Goal: Book appointment/travel/reservation

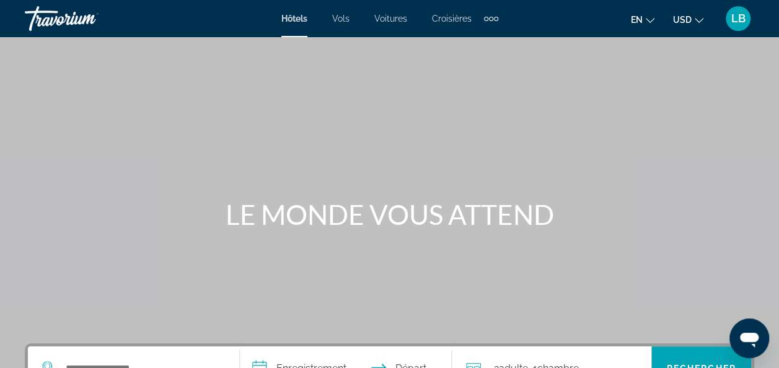
click at [643, 19] on button "en English Español Français Italiano Português русский" at bounding box center [643, 20] width 24 height 18
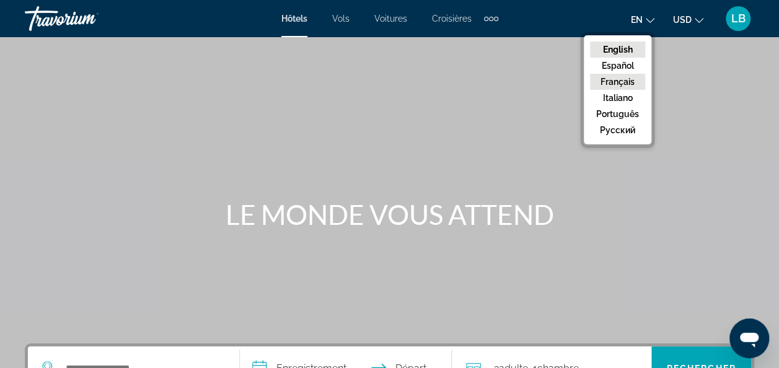
click at [615, 78] on button "Français" at bounding box center [617, 82] width 55 height 16
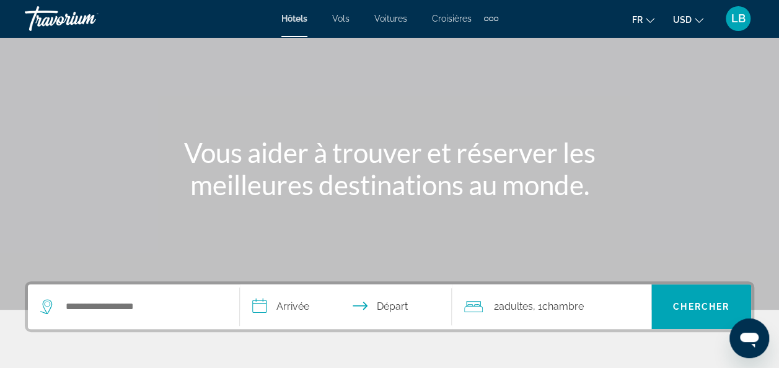
click at [122, 316] on div "Widget de recherche" at bounding box center [133, 306] width 187 height 45
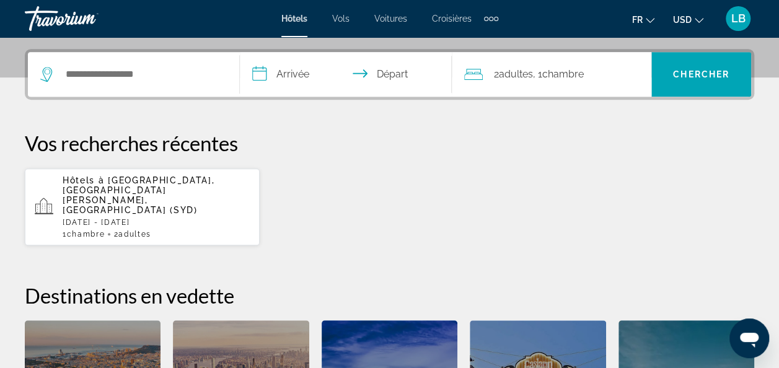
scroll to position [302, 0]
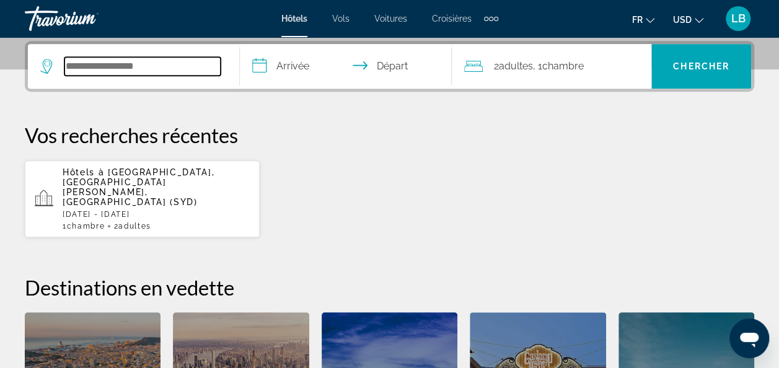
click at [92, 66] on input "Widget de recherche" at bounding box center [142, 66] width 156 height 19
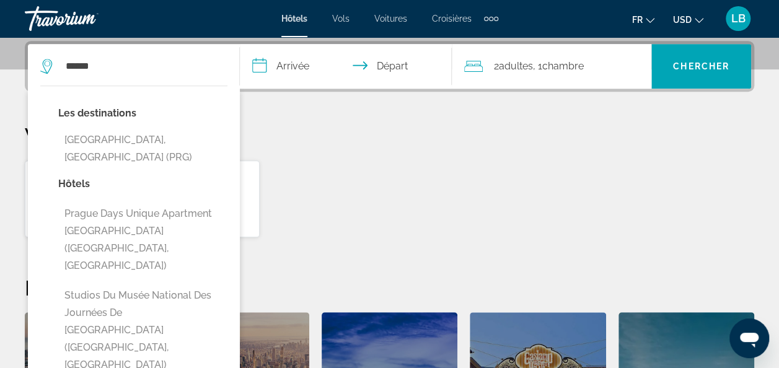
click at [114, 138] on button "Prague, République tchèque (PRG)" at bounding box center [142, 148] width 169 height 41
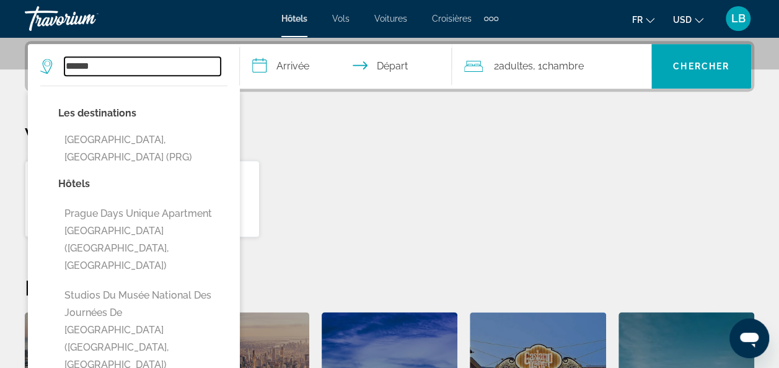
type input "**********"
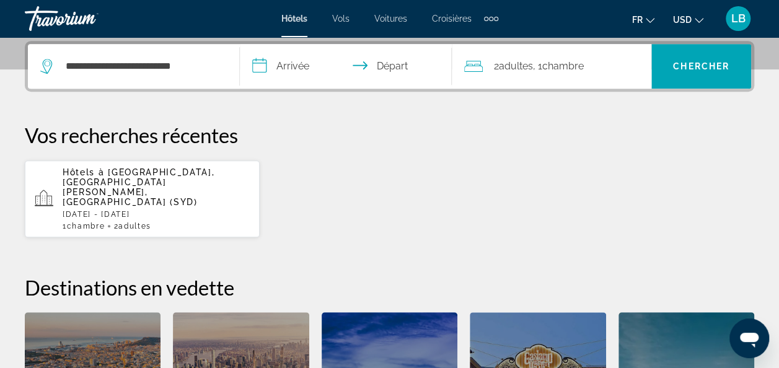
click at [288, 69] on input "**********" at bounding box center [348, 68] width 217 height 48
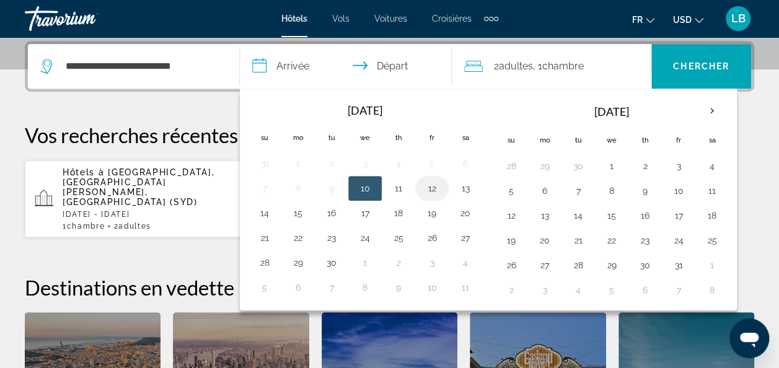
click at [428, 190] on button "12" at bounding box center [432, 188] width 20 height 17
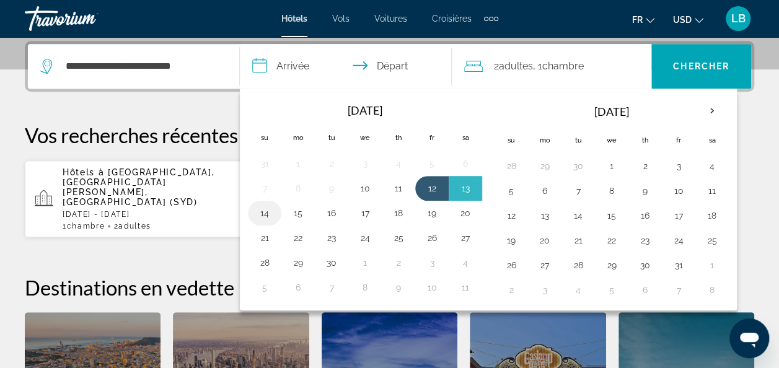
click at [269, 213] on button "14" at bounding box center [265, 212] width 20 height 17
type input "**********"
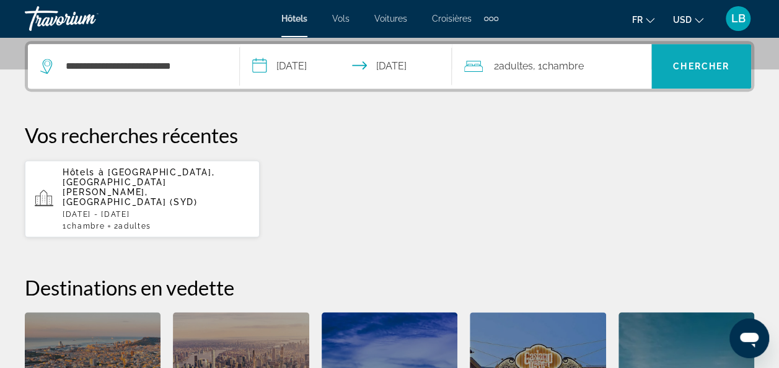
click at [703, 66] on span "Chercher" at bounding box center [701, 66] width 56 height 10
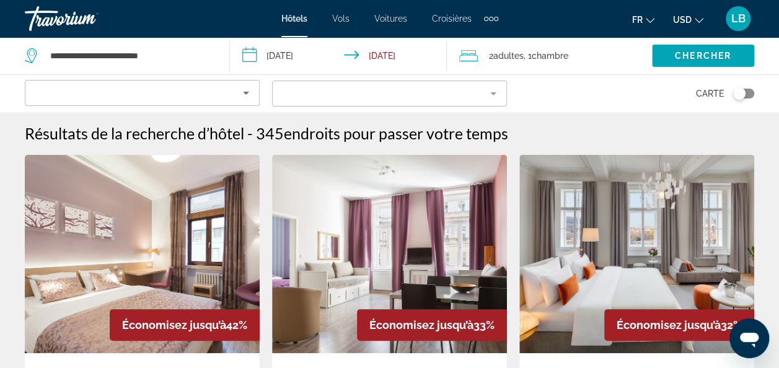
click at [692, 12] on button "USD USD ($) MXN (Mex$) CAD (Can$) GBP (£) EUR (€) AUD (A$) NZD (NZ$) CNY (CN¥)" at bounding box center [688, 20] width 30 height 18
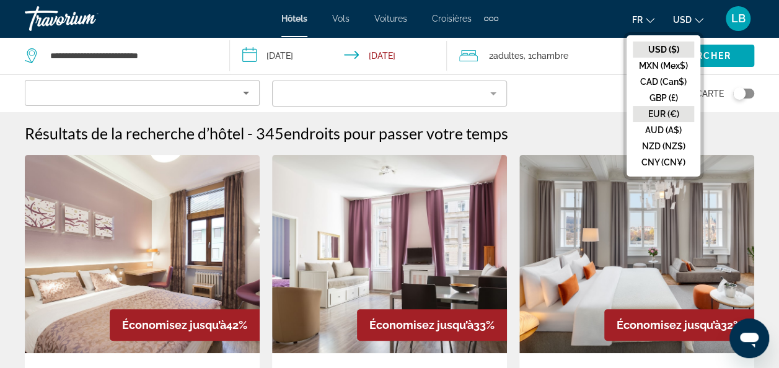
click at [673, 113] on button "EUR (€)" at bounding box center [663, 114] width 61 height 16
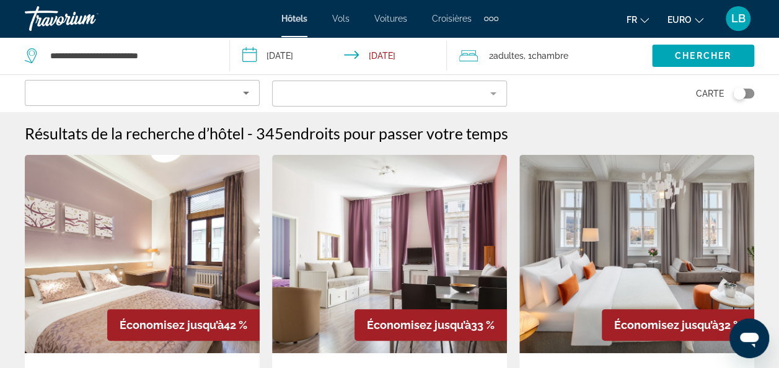
click at [240, 90] on icon "Trier par" at bounding box center [246, 93] width 15 height 15
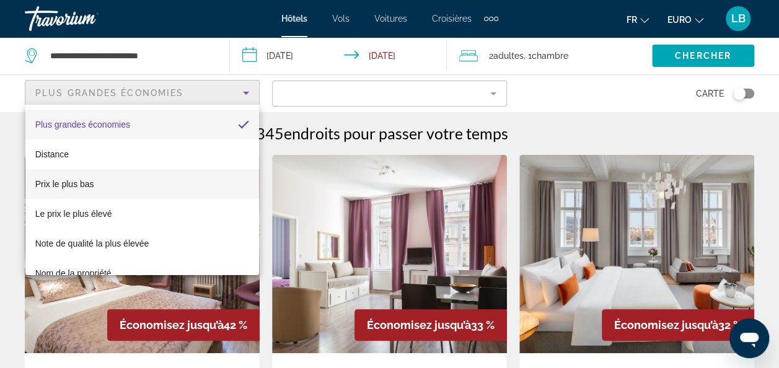
click at [144, 187] on mat-option "Prix le plus bas" at bounding box center [142, 184] width 234 height 30
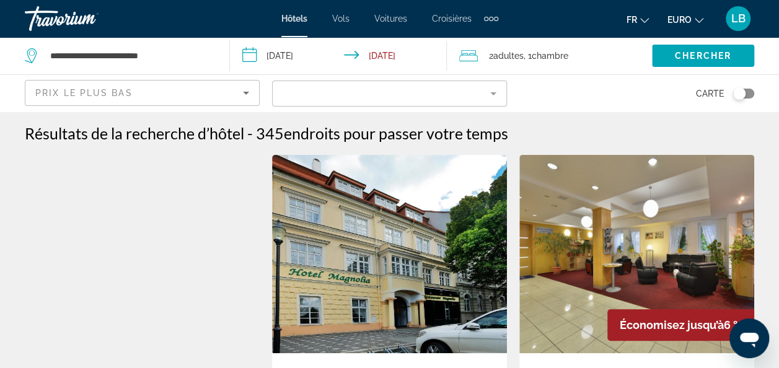
click at [382, 93] on mat-form-field "Filtre" at bounding box center [389, 94] width 235 height 26
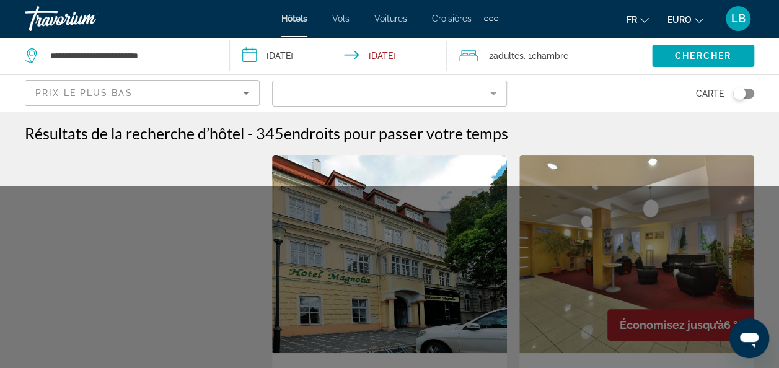
click at [555, 89] on div "Carte" at bounding box center [636, 93] width 235 height 37
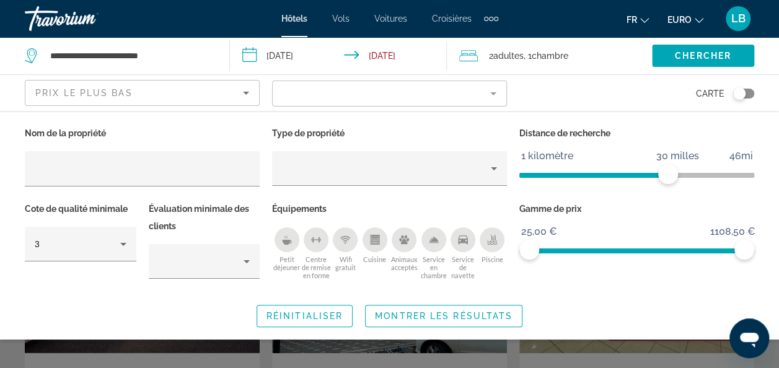
click at [449, 97] on mat-form-field "Filtre" at bounding box center [389, 94] width 235 height 26
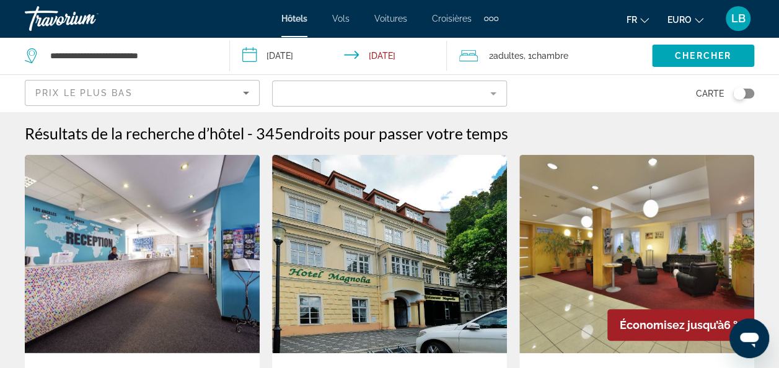
click at [449, 97] on mat-form-field "Filtre" at bounding box center [389, 94] width 235 height 26
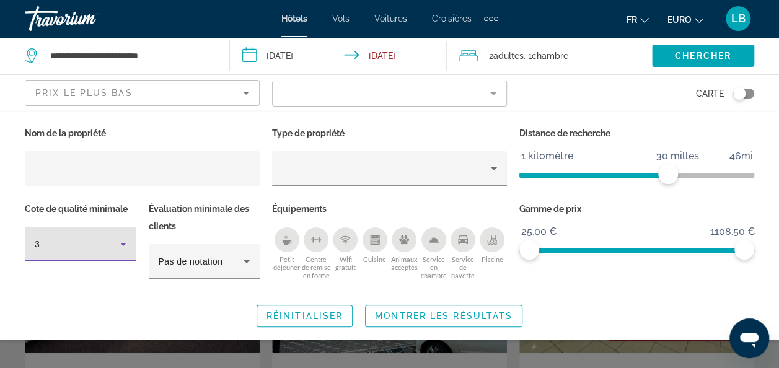
click at [124, 237] on icon "Filtres d’hôtel" at bounding box center [123, 244] width 15 height 15
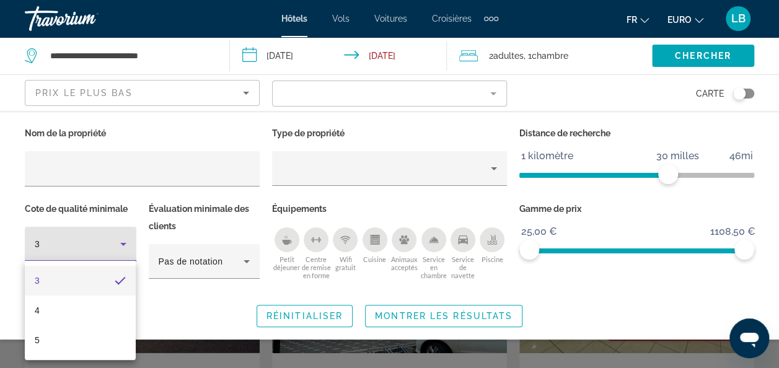
click at [124, 237] on div at bounding box center [389, 184] width 779 height 368
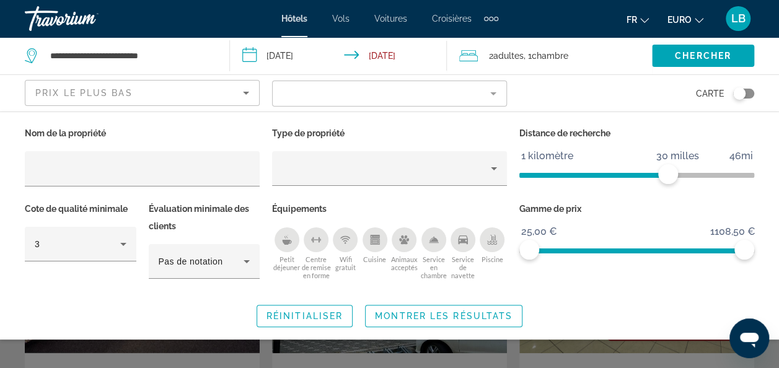
click at [550, 97] on div "Carte" at bounding box center [636, 93] width 235 height 37
click at [564, 94] on div "Carte" at bounding box center [636, 93] width 235 height 37
drag, startPoint x: 564, startPoint y: 94, endPoint x: 440, endPoint y: 86, distance: 124.8
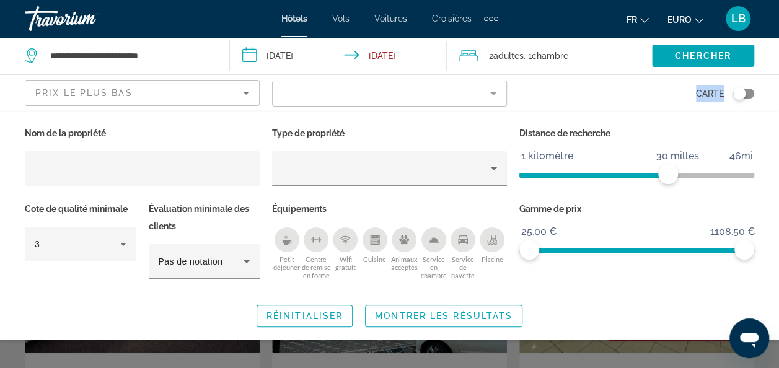
click at [440, 86] on mat-form-field "Filtre" at bounding box center [389, 94] width 235 height 26
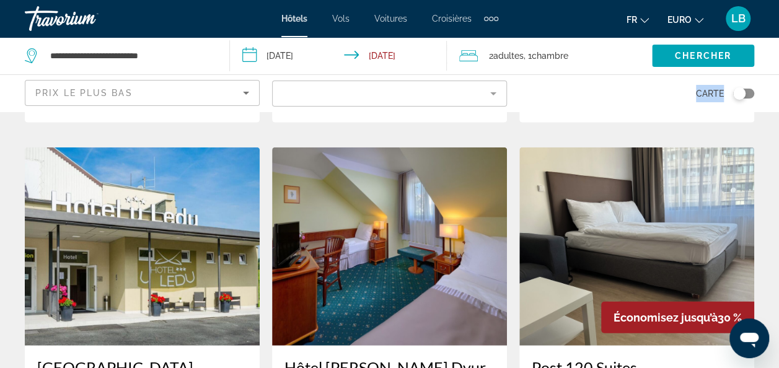
scroll to position [1301, 0]
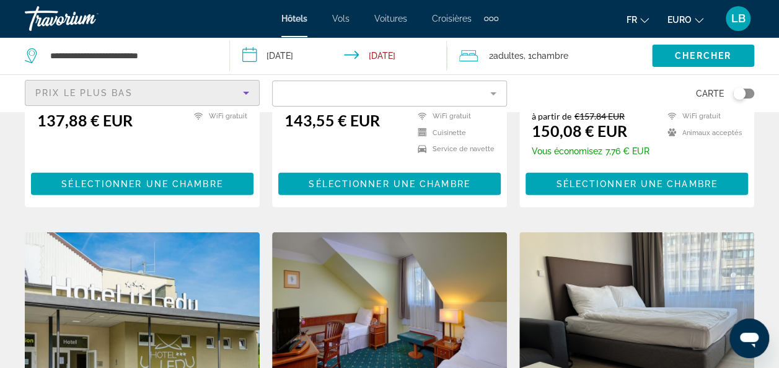
click at [156, 91] on div "Prix le plus bas" at bounding box center [139, 93] width 208 height 15
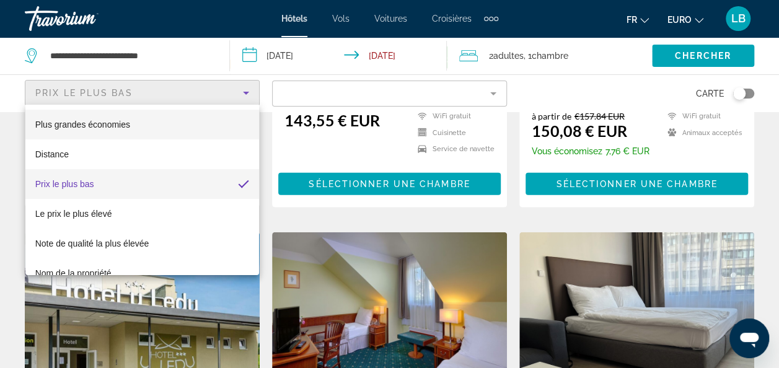
click at [143, 121] on mat-option "Plus grandes économies" at bounding box center [142, 125] width 234 height 30
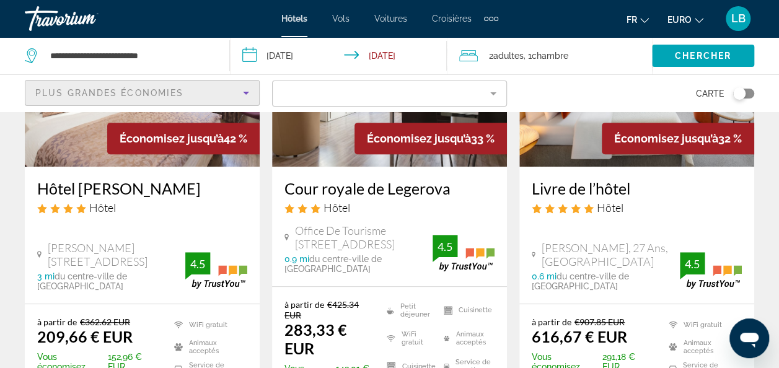
scroll to position [186, 0]
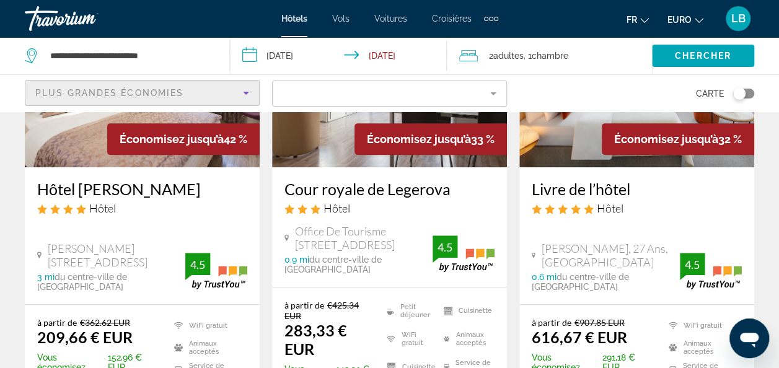
click at [157, 188] on h3 "Hôtel Carol" at bounding box center [142, 189] width 210 height 19
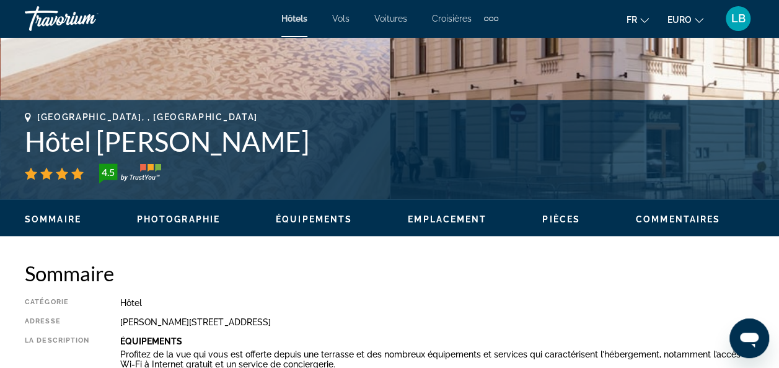
scroll to position [496, 0]
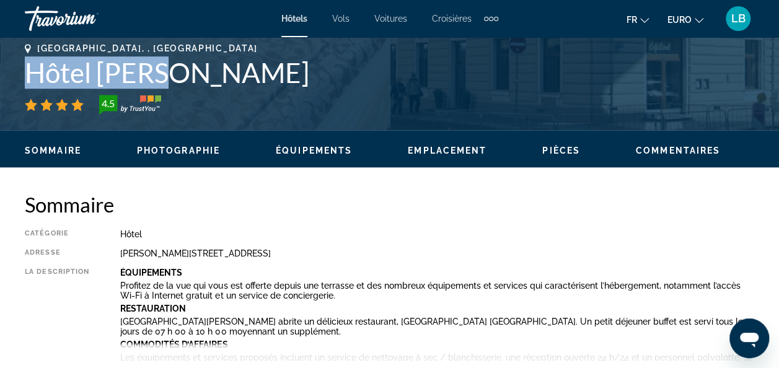
drag, startPoint x: 175, startPoint y: 74, endPoint x: 26, endPoint y: 71, distance: 148.8
click at [26, 71] on h1 "Hôtel Carol" at bounding box center [389, 72] width 729 height 32
copy h1 "Hôtel Carol"
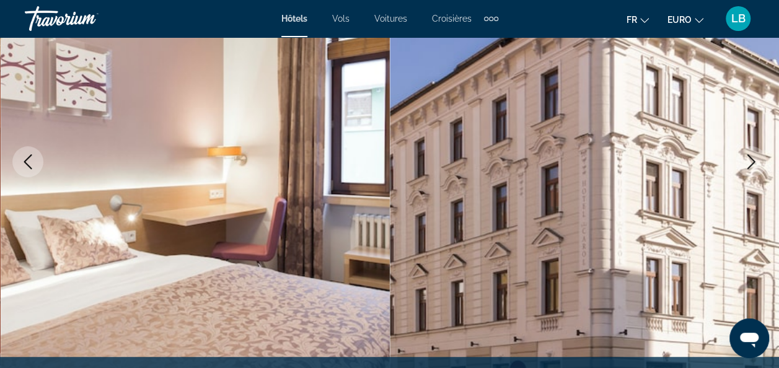
scroll to position [372, 0]
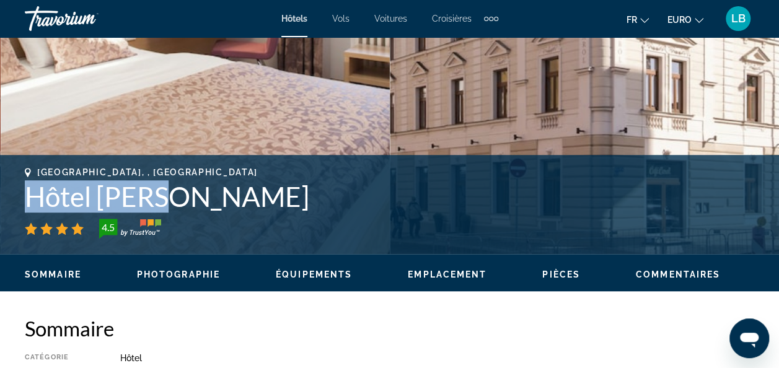
copy h1 "Hôtel Carol"
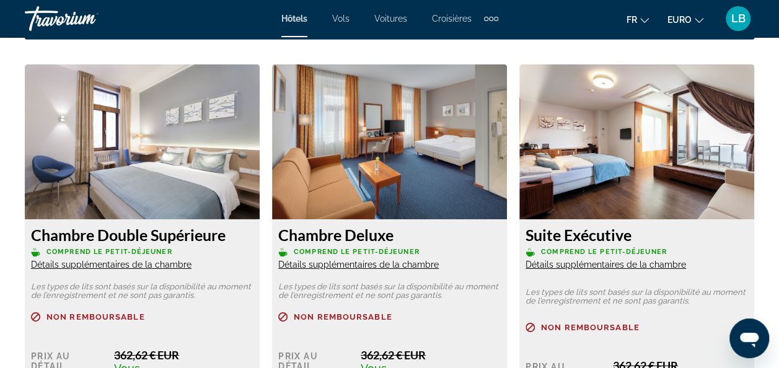
scroll to position [1797, 0]
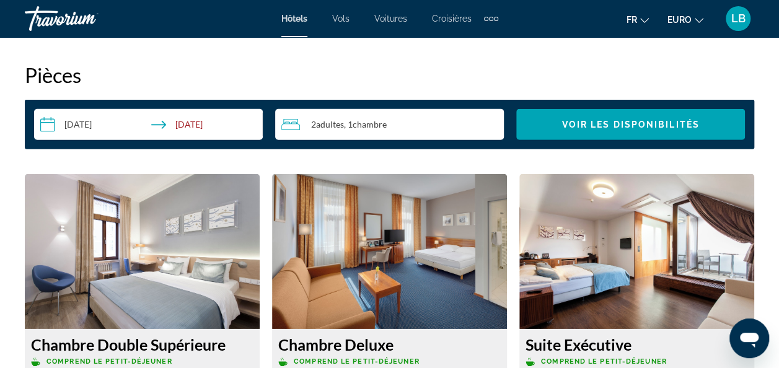
click at [124, 245] on img "Contenu principal" at bounding box center [142, 251] width 235 height 155
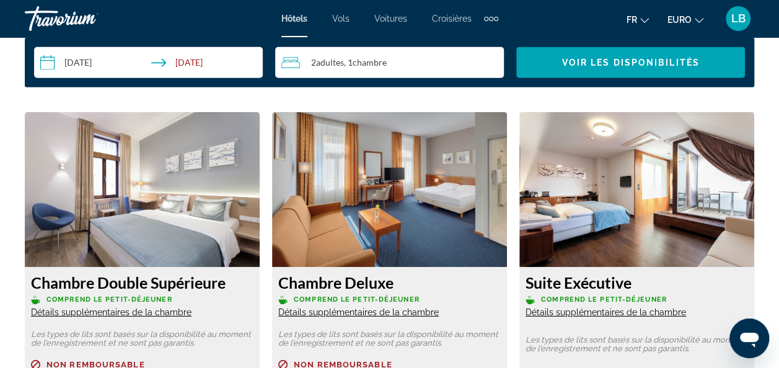
click at [169, 193] on img "Contenu principal" at bounding box center [142, 189] width 235 height 155
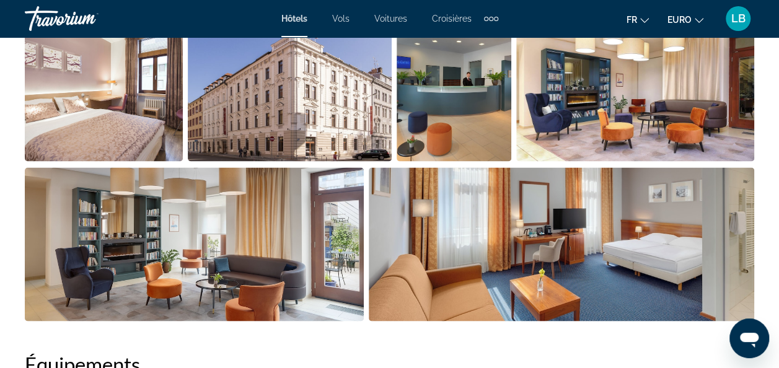
scroll to position [867, 0]
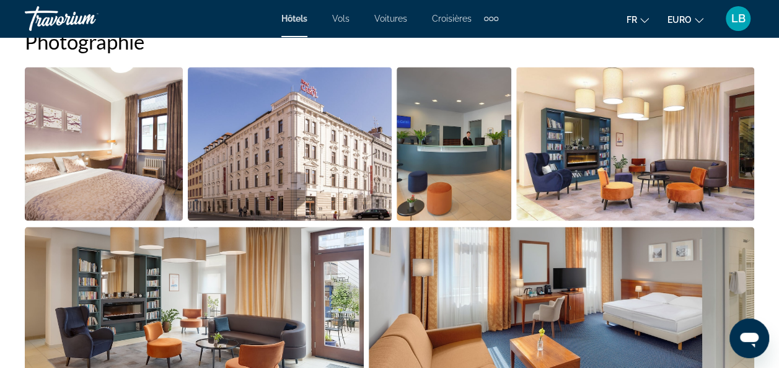
click at [119, 133] on img "Ouvrir le curseur d’image en plein écran" at bounding box center [104, 144] width 158 height 154
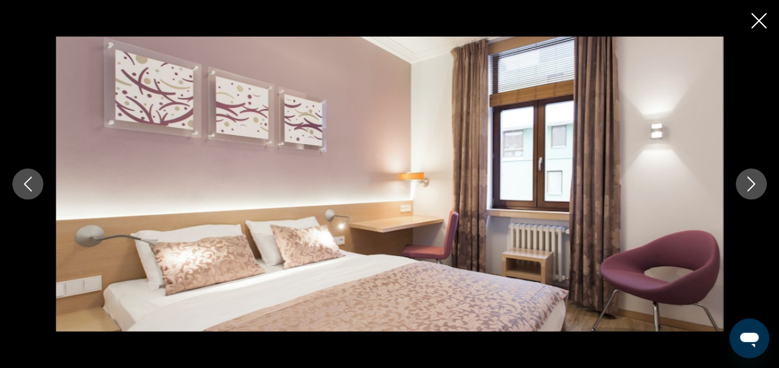
drag, startPoint x: 751, startPoint y: 187, endPoint x: 750, endPoint y: 179, distance: 7.5
click at [751, 187] on icon "Image suivante" at bounding box center [751, 184] width 8 height 15
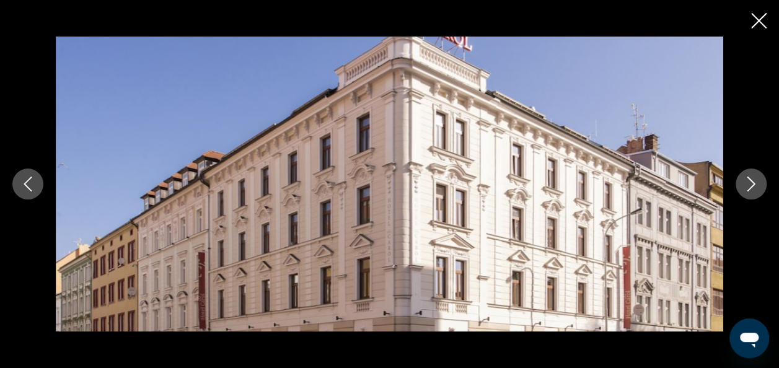
click at [745, 182] on icon "Image suivante" at bounding box center [751, 184] width 15 height 15
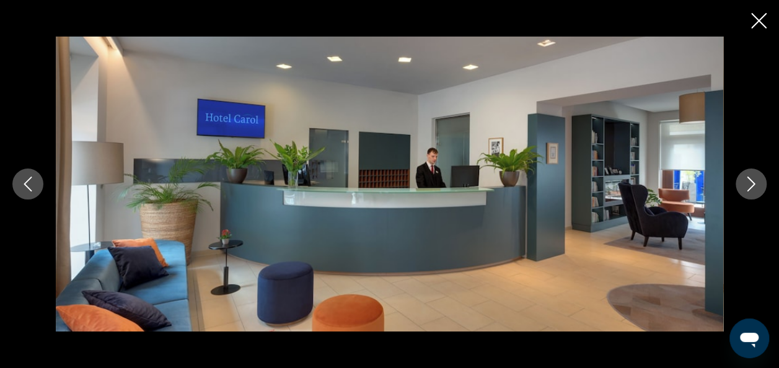
click at [745, 182] on icon "Image suivante" at bounding box center [751, 184] width 15 height 15
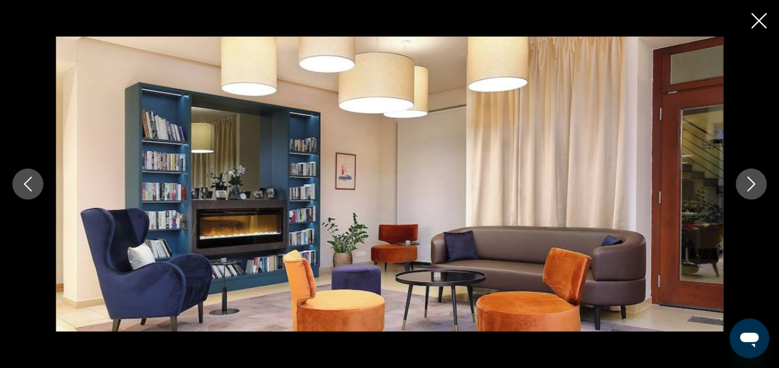
click at [745, 182] on icon "Image suivante" at bounding box center [751, 184] width 15 height 15
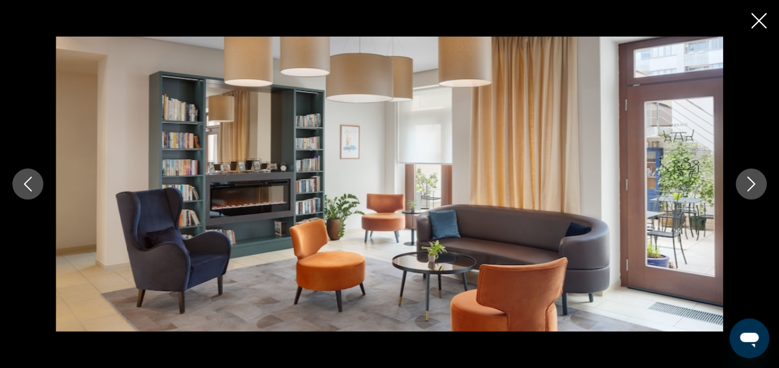
click at [35, 182] on icon "Image précédente" at bounding box center [27, 184] width 15 height 15
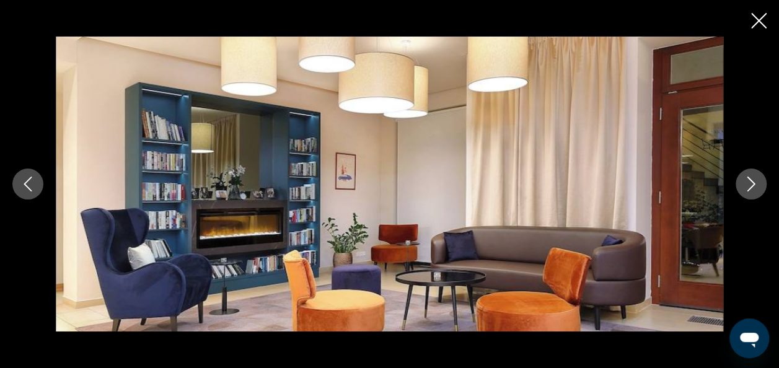
click at [35, 182] on icon "Image précédente" at bounding box center [27, 184] width 15 height 15
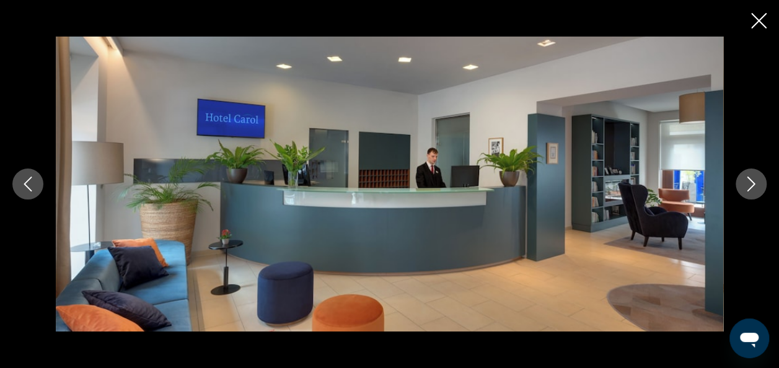
click at [35, 182] on icon "Image précédente" at bounding box center [27, 184] width 15 height 15
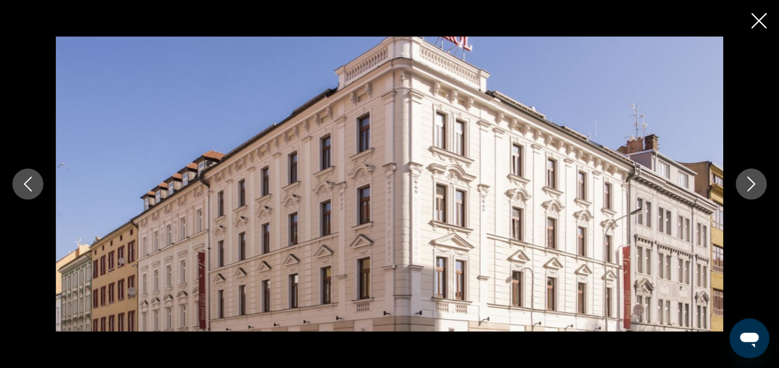
click at [762, 25] on icon "Fermer le diaporama" at bounding box center [758, 20] width 15 height 15
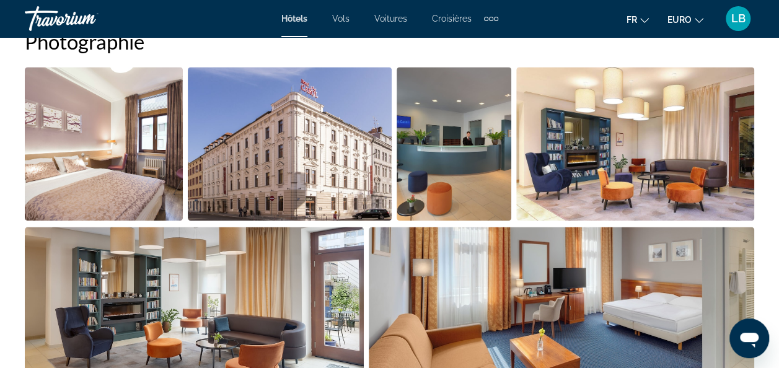
click at [315, 158] on img "Ouvrir le curseur d’image en plein écran" at bounding box center [290, 144] width 204 height 154
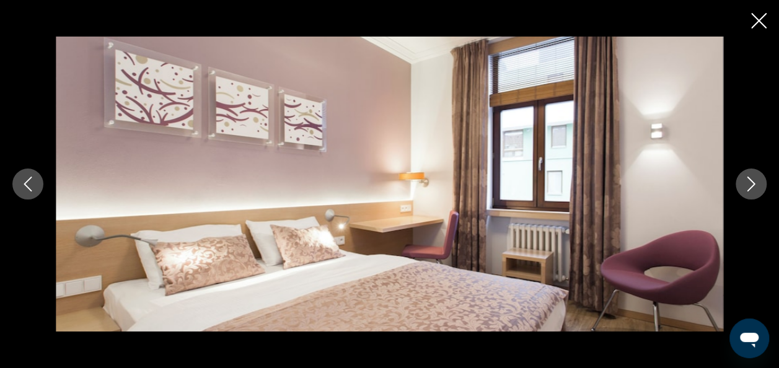
click at [756, 186] on icon "Image suivante" at bounding box center [751, 184] width 15 height 15
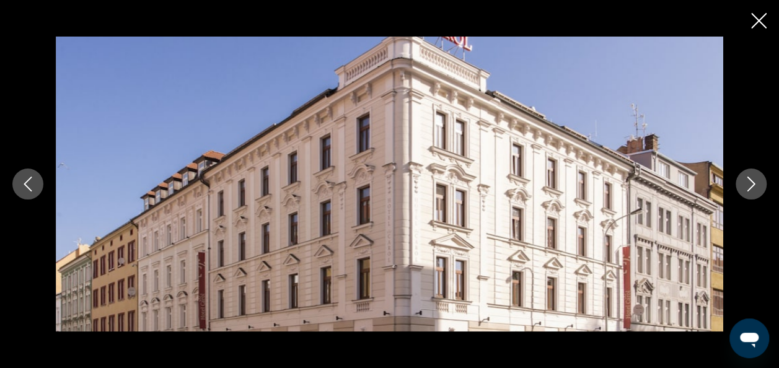
drag, startPoint x: 761, startPoint y: 19, endPoint x: 742, endPoint y: 24, distance: 19.2
click at [761, 19] on icon "Fermer le diaporama" at bounding box center [758, 20] width 15 height 15
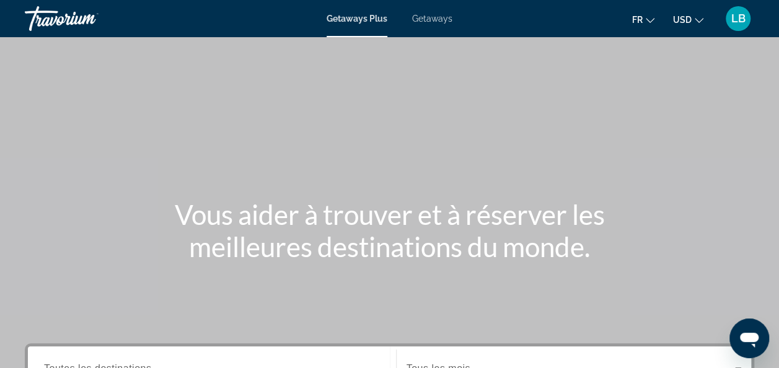
click at [691, 16] on span "USD" at bounding box center [682, 20] width 19 height 10
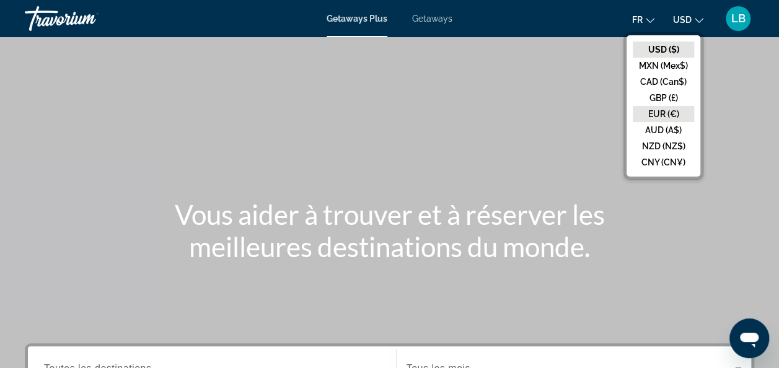
click at [672, 108] on button "EUR (€)" at bounding box center [663, 114] width 61 height 16
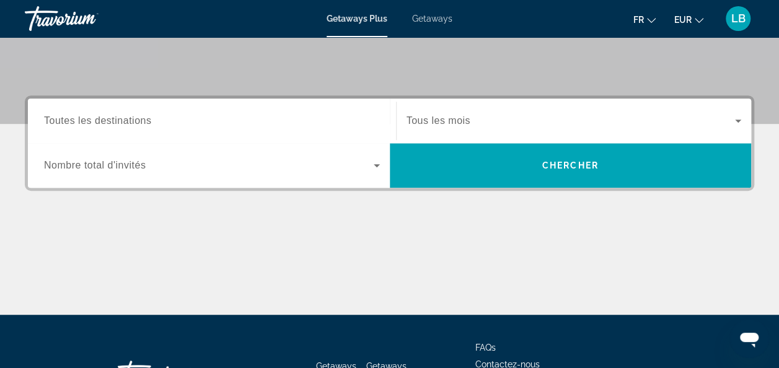
click at [178, 125] on input "Destination Toutes les destinations" at bounding box center [212, 121] width 336 height 15
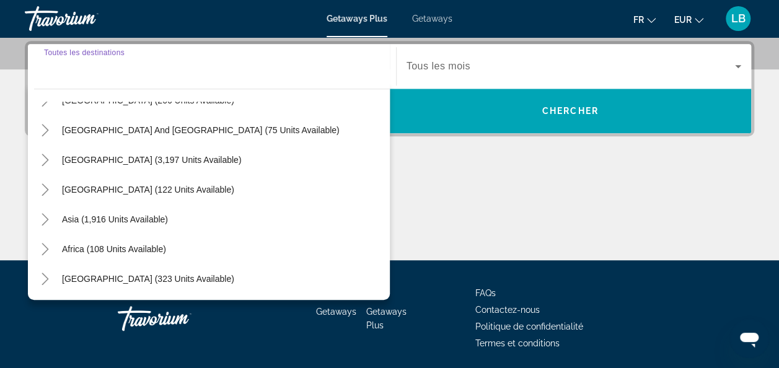
scroll to position [139, 0]
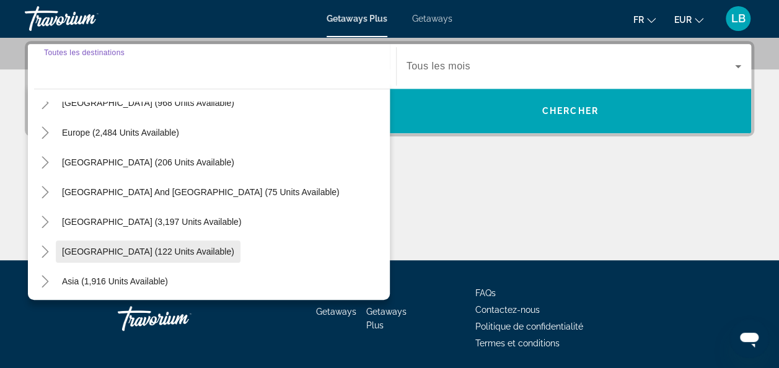
click at [158, 250] on span "[GEOGRAPHIC_DATA] (122 units available)" at bounding box center [148, 252] width 172 height 10
type input "**********"
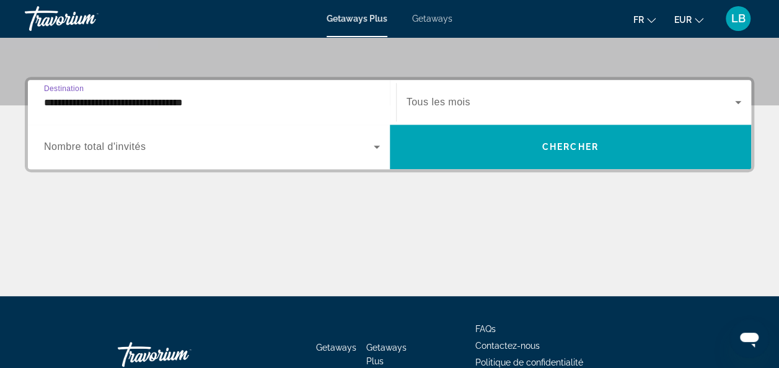
scroll to position [240, 0]
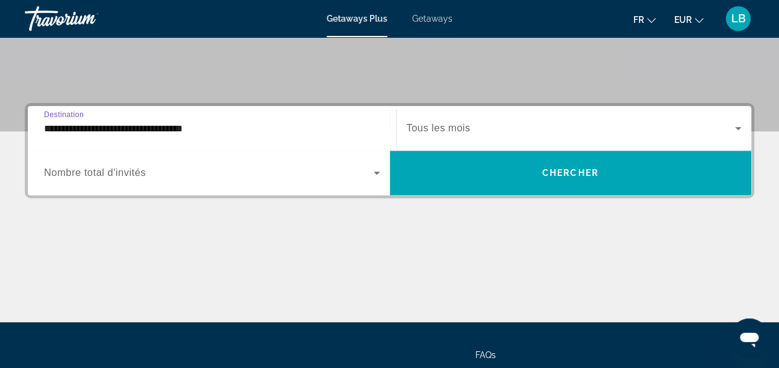
click at [137, 172] on span "Nombre total d'invités" at bounding box center [95, 172] width 102 height 11
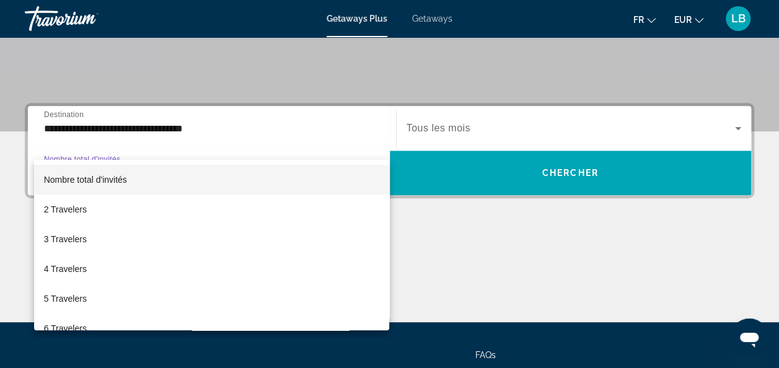
scroll to position [302, 0]
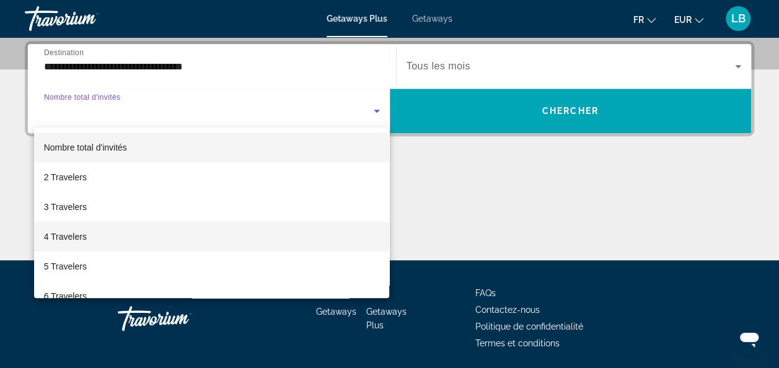
click at [103, 242] on mat-option "4 Travelers" at bounding box center [212, 237] width 356 height 30
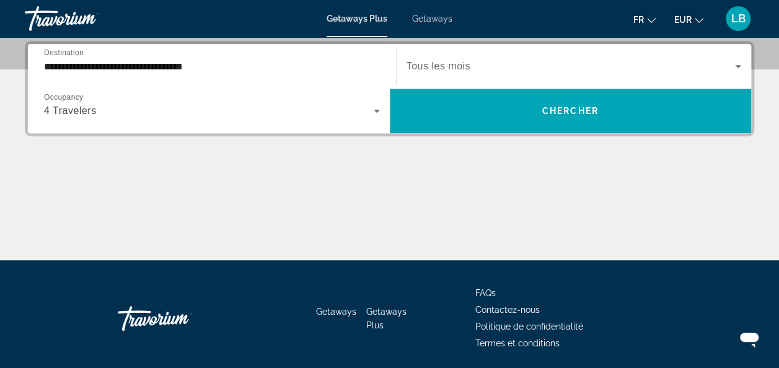
click at [439, 57] on div "Search widget" at bounding box center [573, 66] width 335 height 35
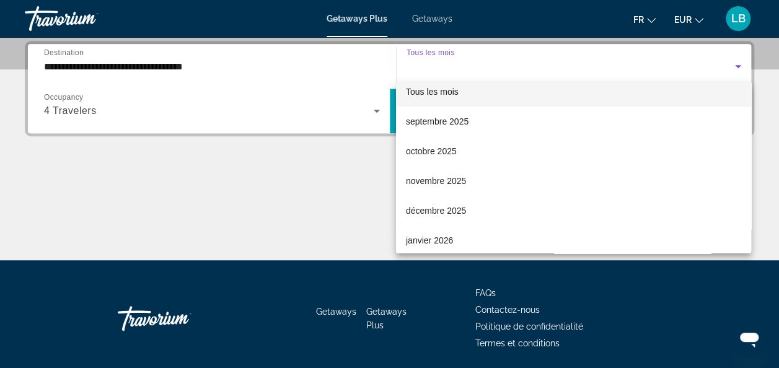
scroll to position [0, 0]
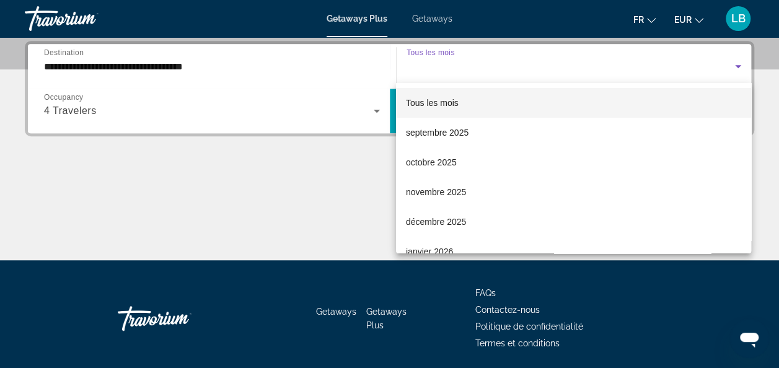
click at [506, 64] on div at bounding box center [389, 184] width 779 height 368
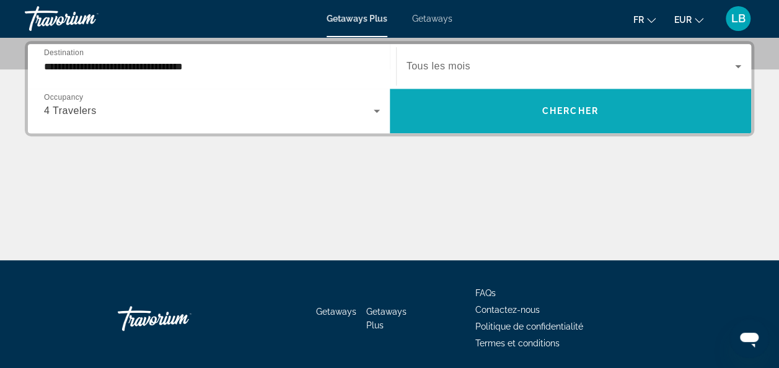
click at [468, 102] on span "Search widget" at bounding box center [571, 111] width 362 height 30
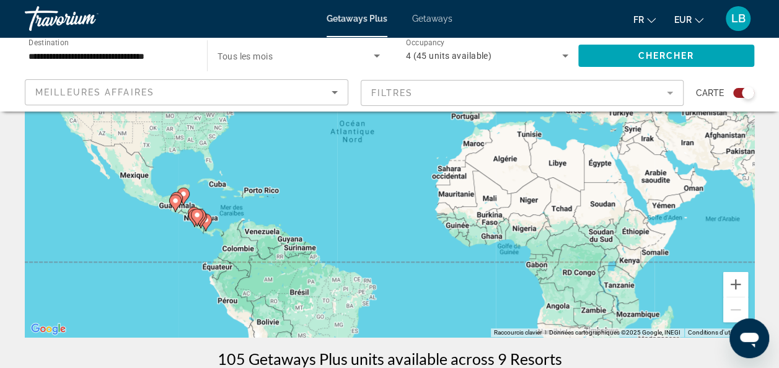
scroll to position [186, 0]
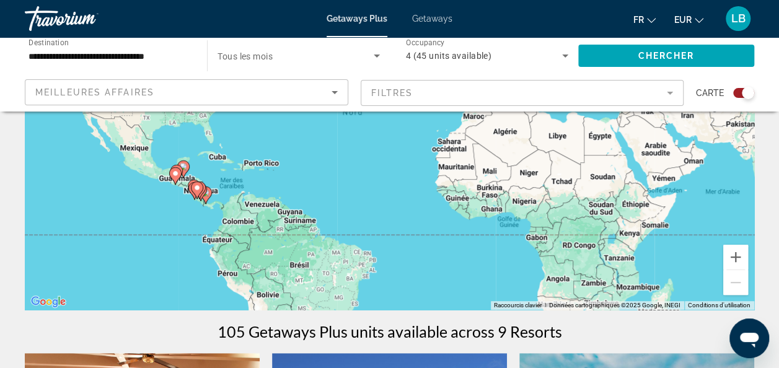
click at [152, 225] on div "Pour activer le glissement avec le clavier, appuyez sur Alt+Entrée. Une fois ce…" at bounding box center [389, 124] width 729 height 372
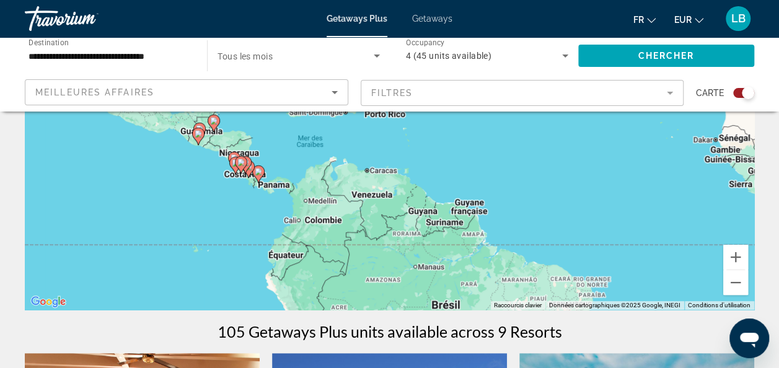
click at [187, 191] on div "Pour activer le glissement avec le clavier, appuyez sur Alt+Entrée. Une fois ce…" at bounding box center [389, 124] width 729 height 372
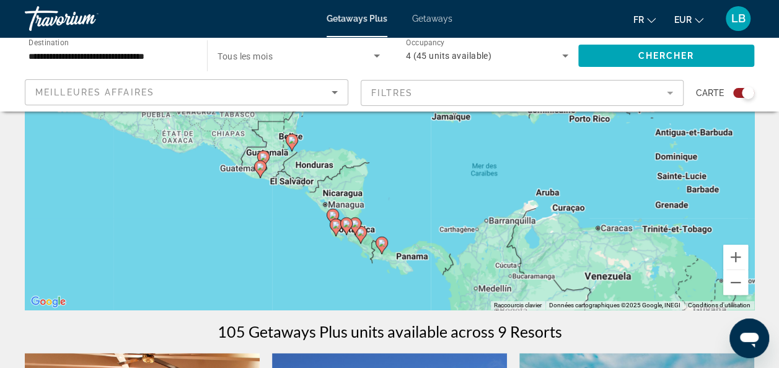
drag, startPoint x: 242, startPoint y: 178, endPoint x: 307, endPoint y: 266, distance: 109.8
click at [307, 266] on div "Pour activer le glissement avec le clavier, appuyez sur Alt+Entrée. Une fois ce…" at bounding box center [389, 124] width 729 height 372
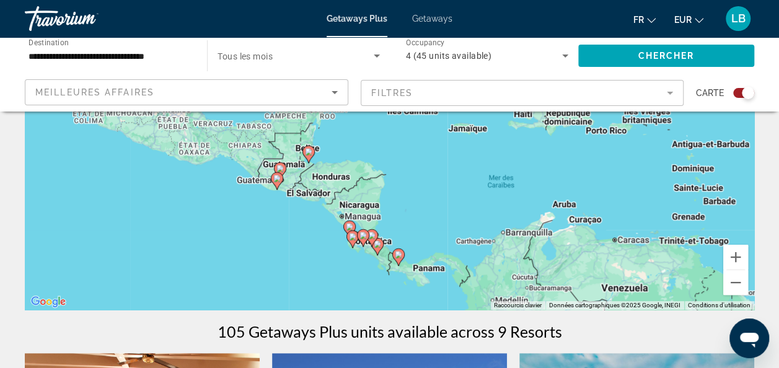
click at [296, 240] on div "Pour activer le glissement avec le clavier, appuyez sur Alt+Entrée. Une fois ce…" at bounding box center [389, 124] width 729 height 372
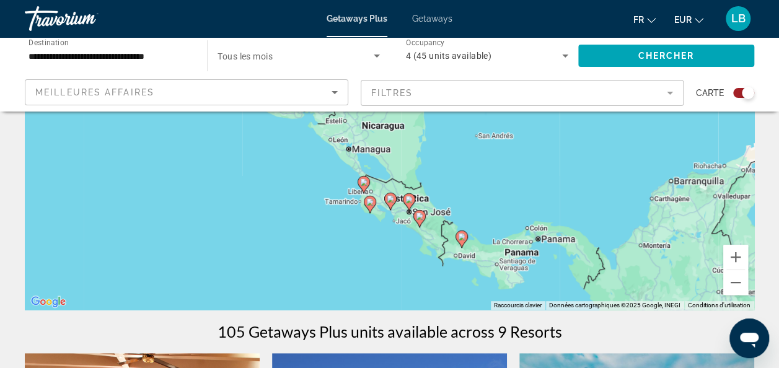
drag, startPoint x: 349, startPoint y: 251, endPoint x: 310, endPoint y: 201, distance: 63.6
click at [310, 201] on div "Pour activer le glissement avec le clavier, appuyez sur Alt+Entrée. Une fois ce…" at bounding box center [389, 124] width 729 height 372
click at [487, 186] on div "Pour activer le glissement avec le clavier, appuyez sur Alt+Entrée. Une fois ce…" at bounding box center [389, 124] width 729 height 372
click at [385, 243] on div "Pour activer le glissement avec le clavier, appuyez sur Alt+Entrée. Une fois ce…" at bounding box center [389, 124] width 729 height 372
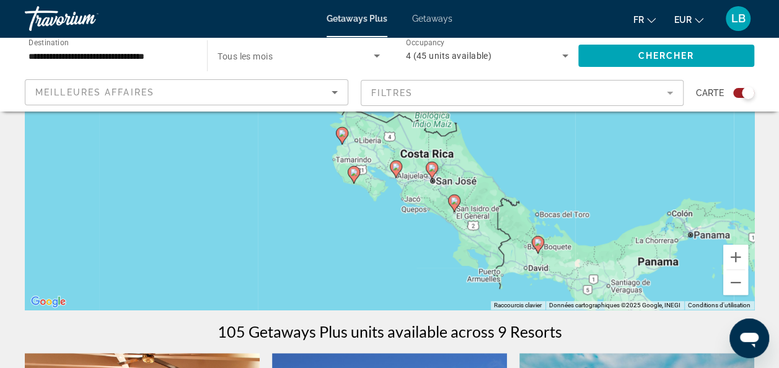
click at [393, 232] on div "Pour activer le glissement avec le clavier, appuyez sur Alt+Entrée. Une fois ce…" at bounding box center [389, 124] width 729 height 372
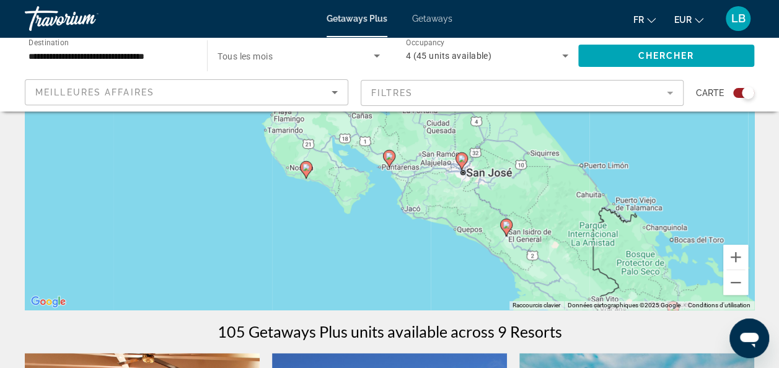
drag, startPoint x: 375, startPoint y: 189, endPoint x: 366, endPoint y: 236, distance: 48.0
click at [366, 236] on div "Pour activer le glissement avec le clavier, appuyez sur Alt+Entrée. Une fois ce…" at bounding box center [389, 124] width 729 height 372
click at [461, 157] on image "Main content" at bounding box center [460, 159] width 7 height 7
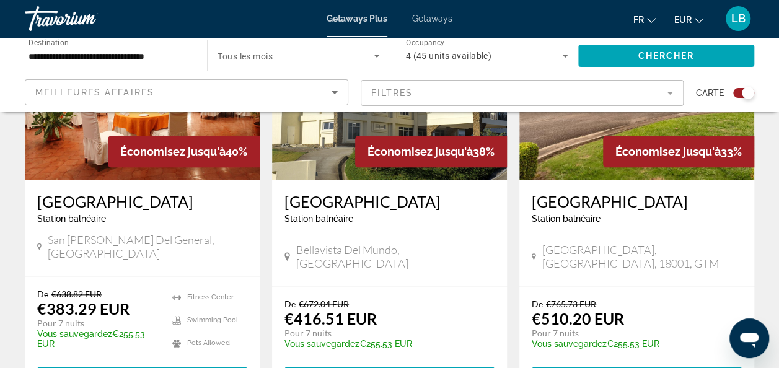
scroll to position [620, 0]
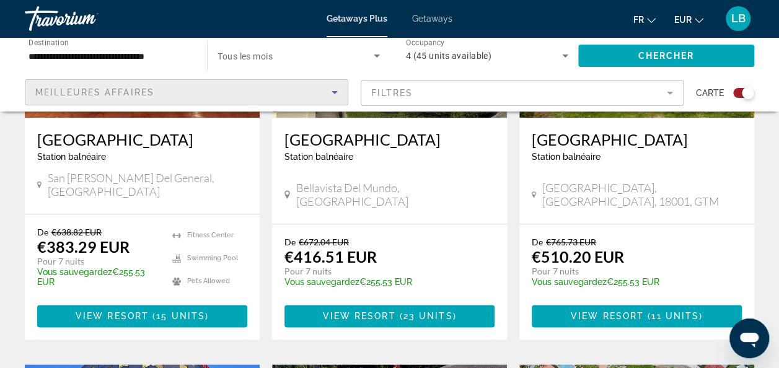
click at [259, 88] on div "Meilleures affaires" at bounding box center [183, 92] width 296 height 15
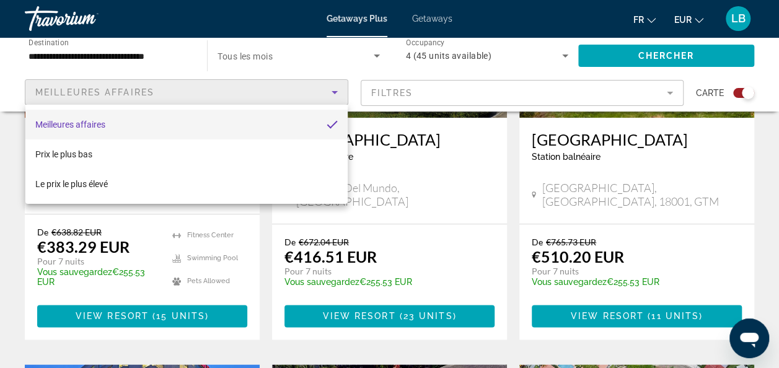
click at [259, 88] on div at bounding box center [389, 184] width 779 height 368
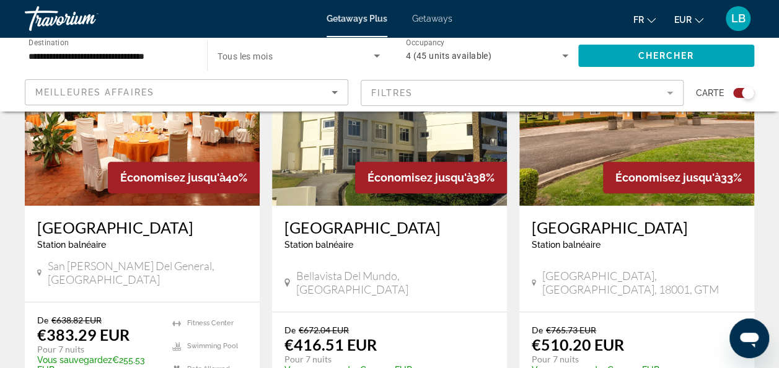
scroll to position [558, 0]
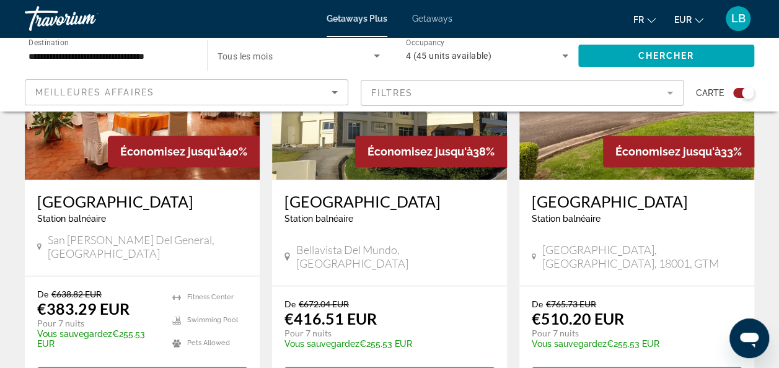
click at [85, 143] on img "Main content" at bounding box center [142, 80] width 235 height 198
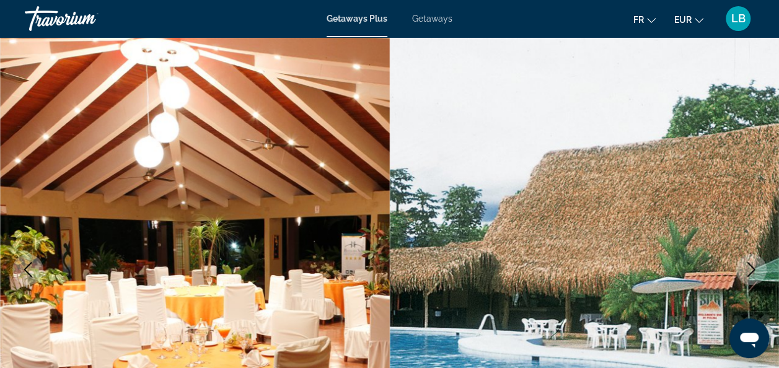
scroll to position [62, 0]
click at [446, 19] on span "Getaways" at bounding box center [432, 19] width 40 height 10
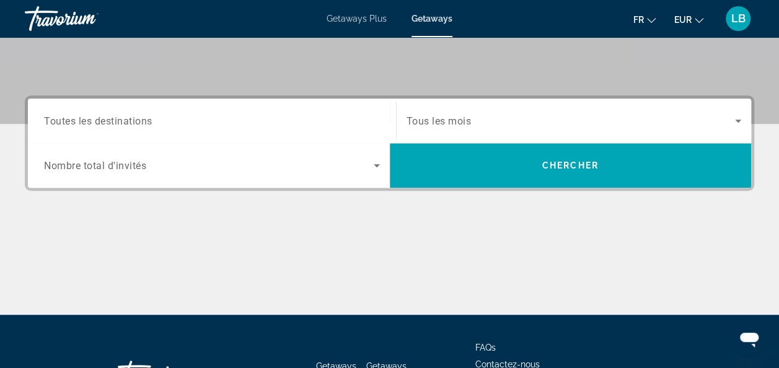
click at [329, 134] on div "Search widget" at bounding box center [212, 120] width 336 height 35
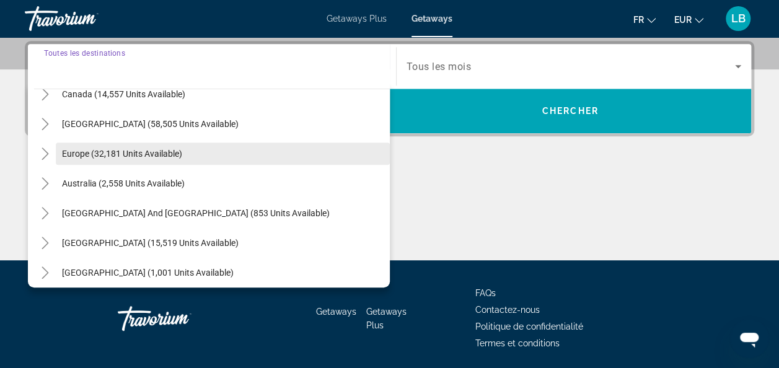
scroll to position [124, 0]
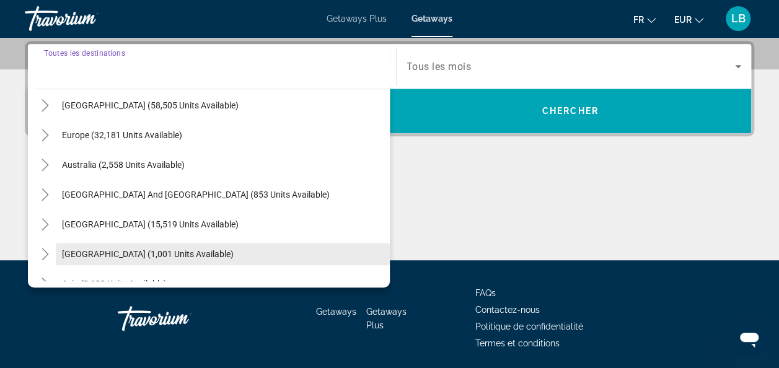
click at [173, 249] on span "[GEOGRAPHIC_DATA] (1,001 units available)" at bounding box center [148, 254] width 172 height 10
type input "**********"
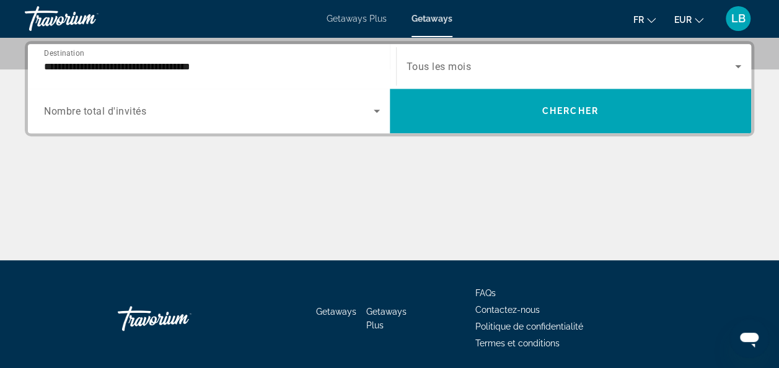
click at [207, 119] on div "Search widget" at bounding box center [212, 111] width 336 height 35
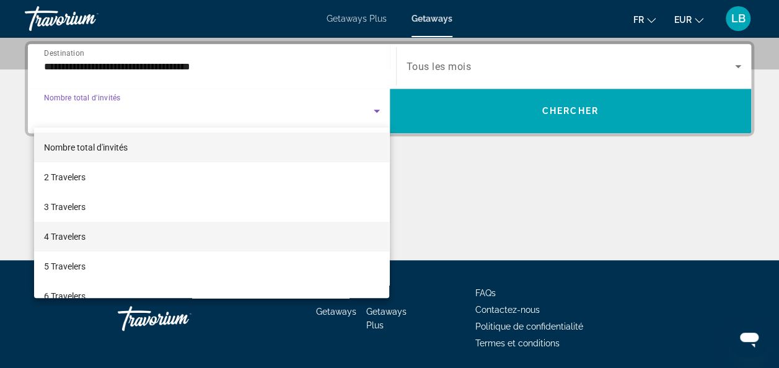
click at [102, 232] on mat-option "4 Travelers" at bounding box center [212, 237] width 356 height 30
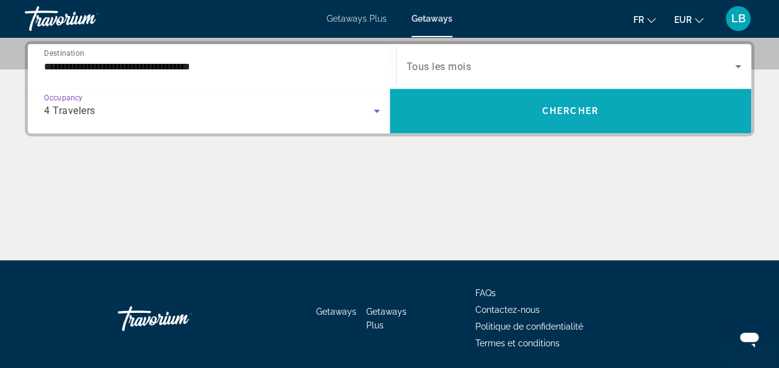
click at [469, 118] on span "Search widget" at bounding box center [571, 111] width 362 height 30
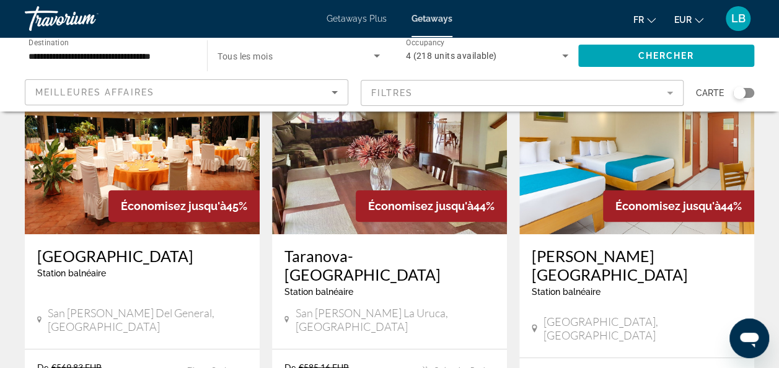
scroll to position [124, 0]
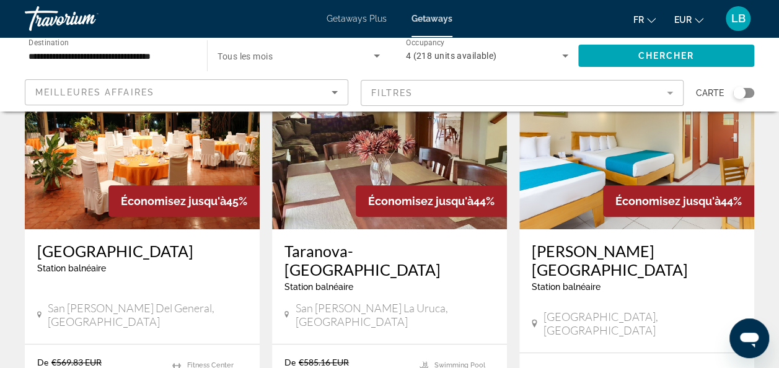
click at [128, 147] on img "Main content" at bounding box center [142, 130] width 235 height 198
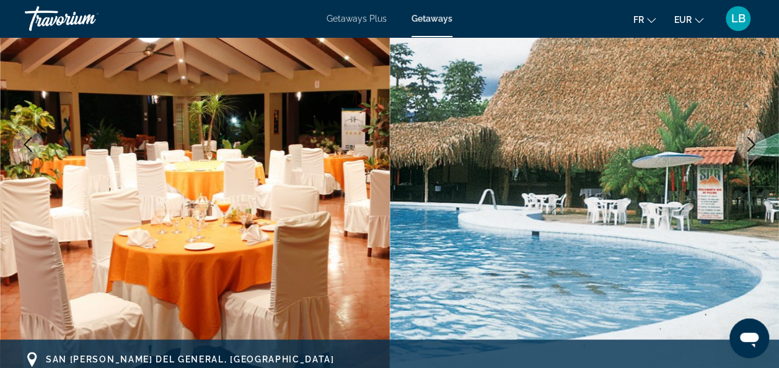
scroll to position [186, 0]
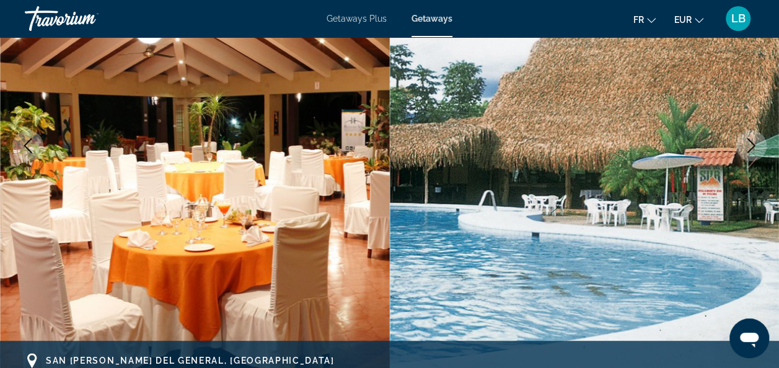
click at [747, 143] on icon "Next image" at bounding box center [751, 145] width 15 height 15
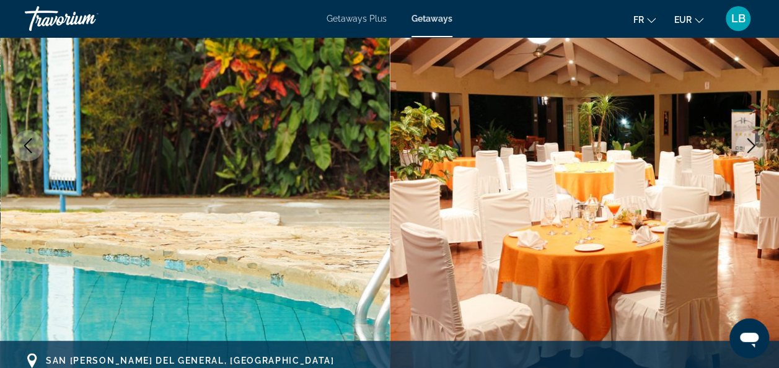
click at [747, 143] on icon "Next image" at bounding box center [751, 145] width 15 height 15
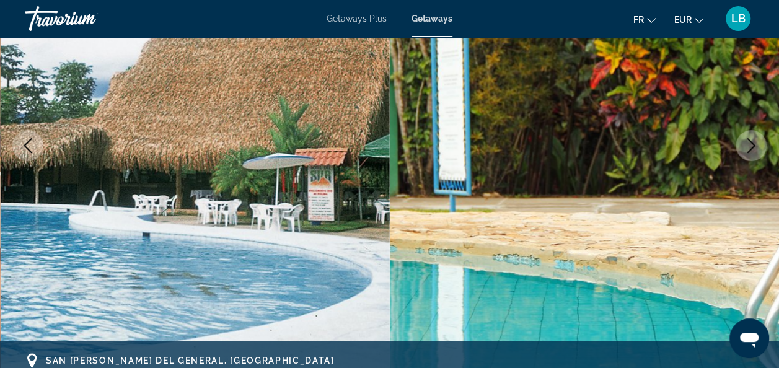
click at [747, 143] on icon "Next image" at bounding box center [751, 145] width 15 height 15
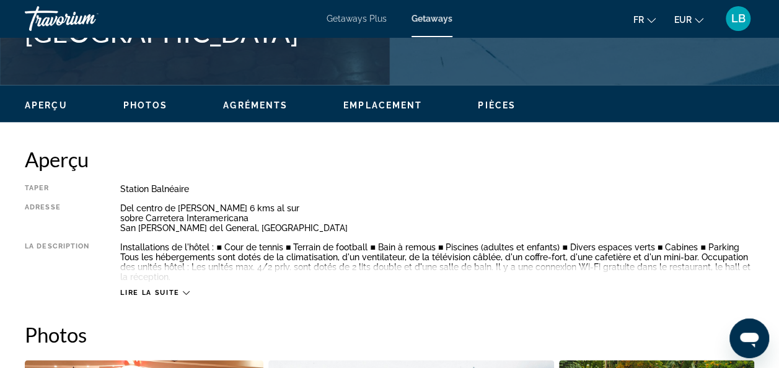
scroll to position [558, 0]
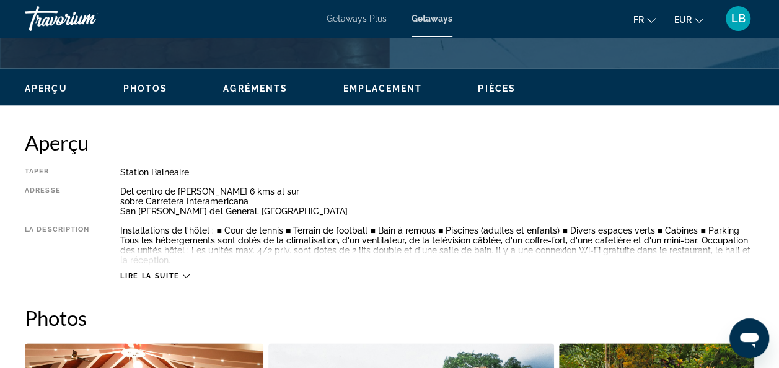
click at [180, 272] on div "Lire la suite" at bounding box center [154, 276] width 69 height 8
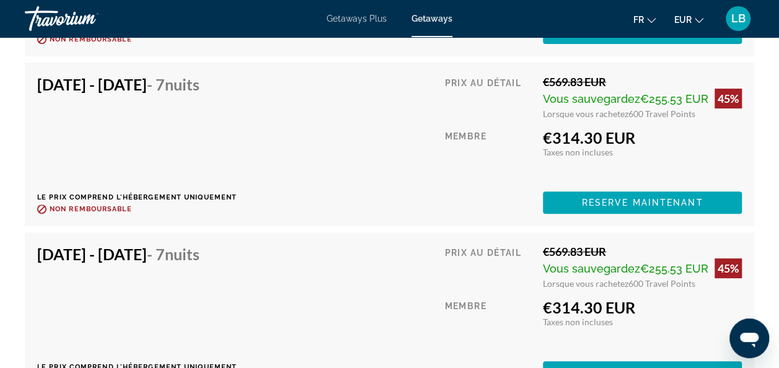
scroll to position [4709, 0]
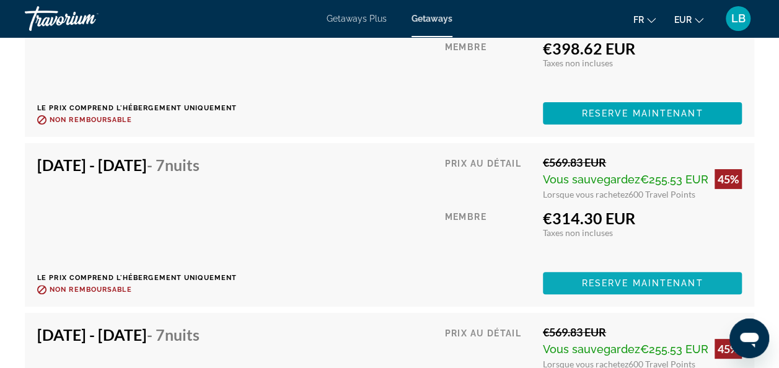
click at [581, 268] on span "Main content" at bounding box center [642, 283] width 199 height 30
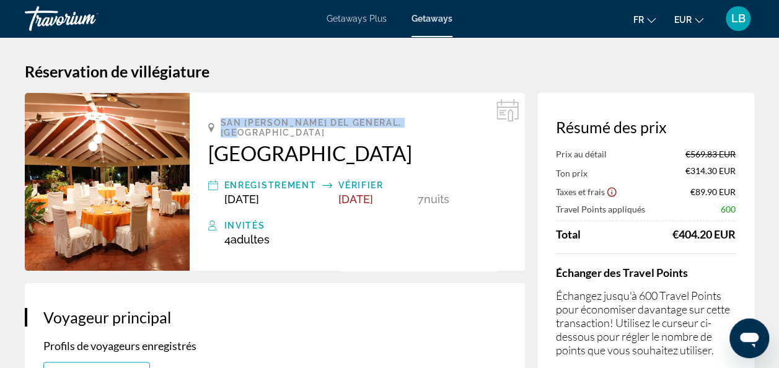
drag, startPoint x: 220, startPoint y: 121, endPoint x: 424, endPoint y: 118, distance: 203.9
click at [424, 118] on div "San [PERSON_NAME] del General, [GEOGRAPHIC_DATA]" at bounding box center [357, 128] width 298 height 20
drag, startPoint x: 424, startPoint y: 118, endPoint x: 385, endPoint y: 146, distance: 47.1
click at [385, 146] on h2 "[GEOGRAPHIC_DATA]" at bounding box center [357, 153] width 298 height 25
drag, startPoint x: 222, startPoint y: 124, endPoint x: 426, endPoint y: 121, distance: 203.3
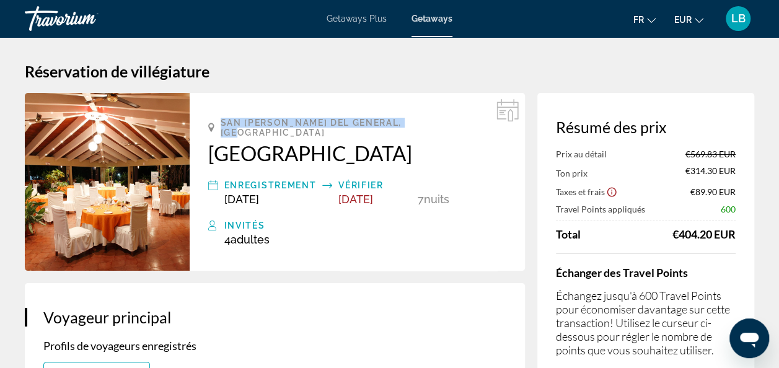
click at [426, 121] on div "San [PERSON_NAME] del General, [GEOGRAPHIC_DATA]" at bounding box center [357, 128] width 298 height 20
copy span "San [PERSON_NAME] del General, [GEOGRAPHIC_DATA]"
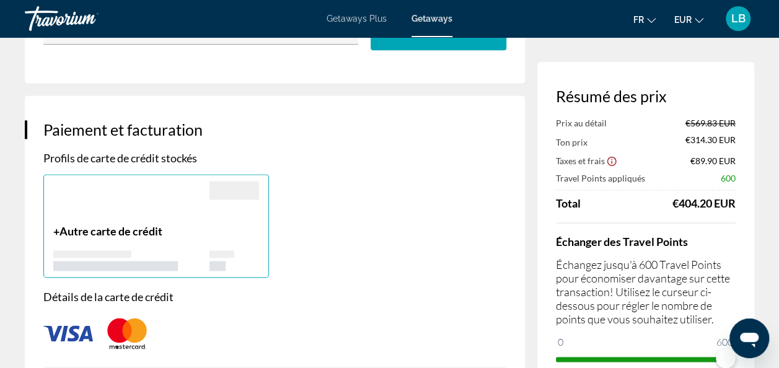
scroll to position [682, 0]
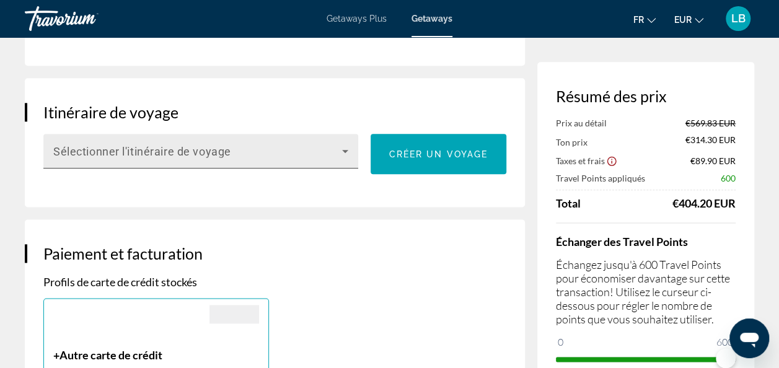
click at [309, 149] on span "Main content" at bounding box center [197, 156] width 289 height 15
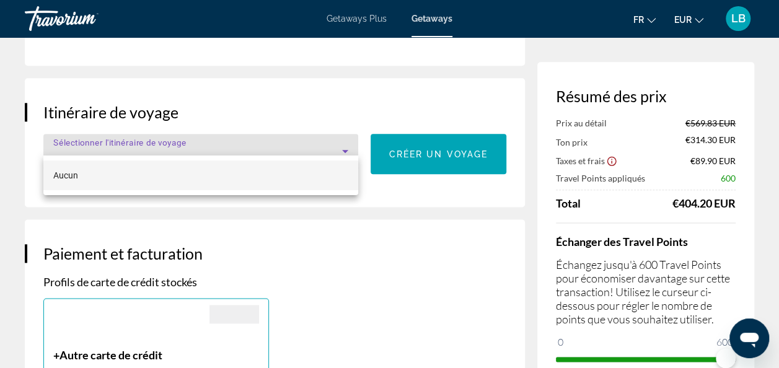
click at [309, 147] on div at bounding box center [389, 184] width 779 height 368
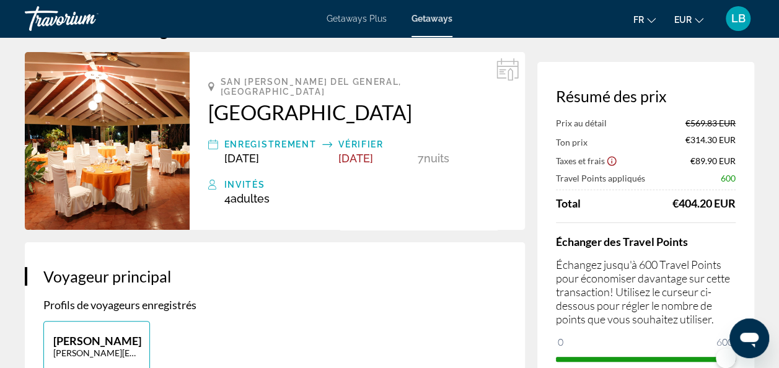
scroll to position [0, 0]
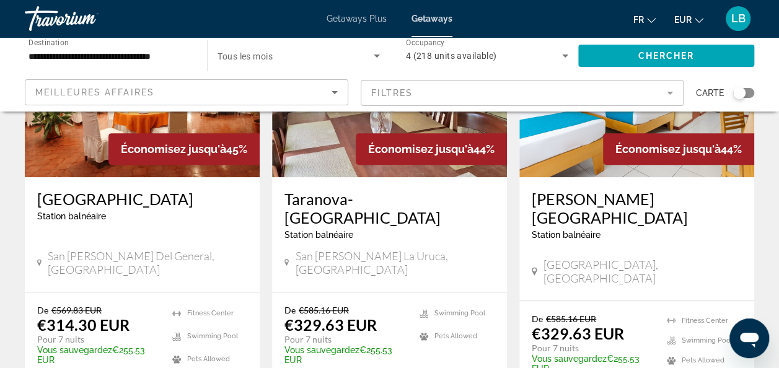
scroll to position [186, 0]
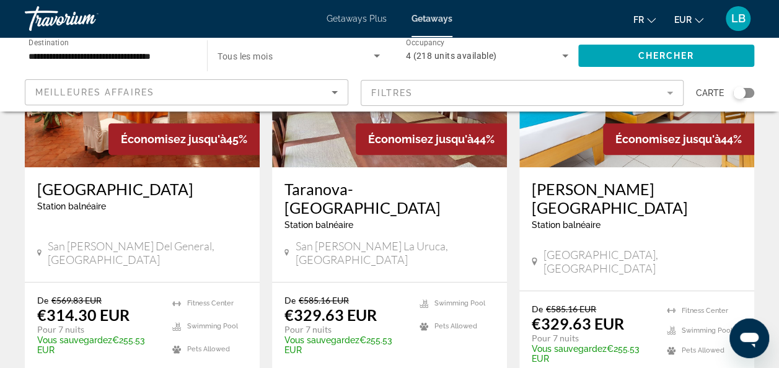
click at [185, 162] on img "Main content" at bounding box center [142, 68] width 235 height 198
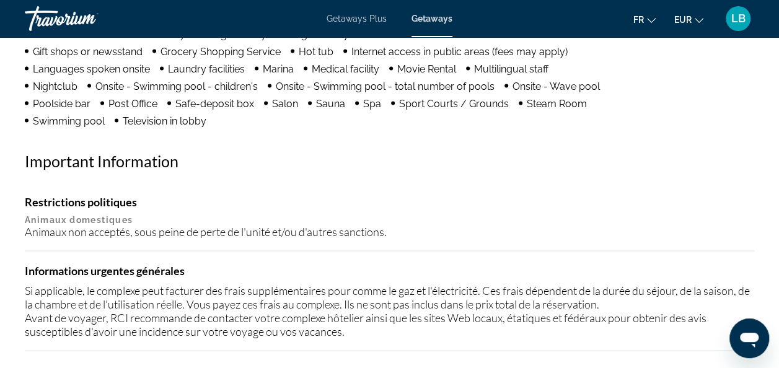
scroll to position [1177, 0]
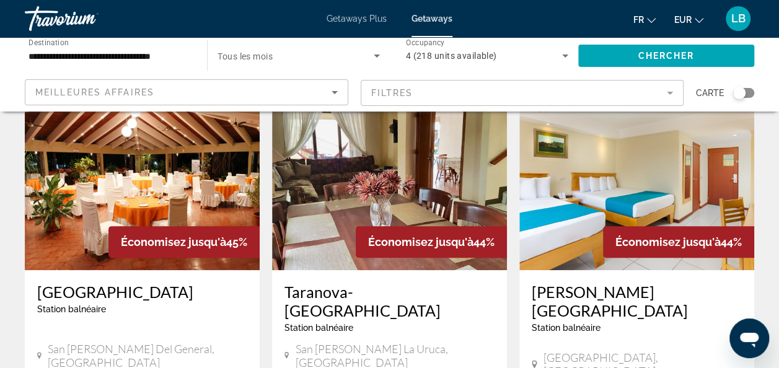
scroll to position [124, 0]
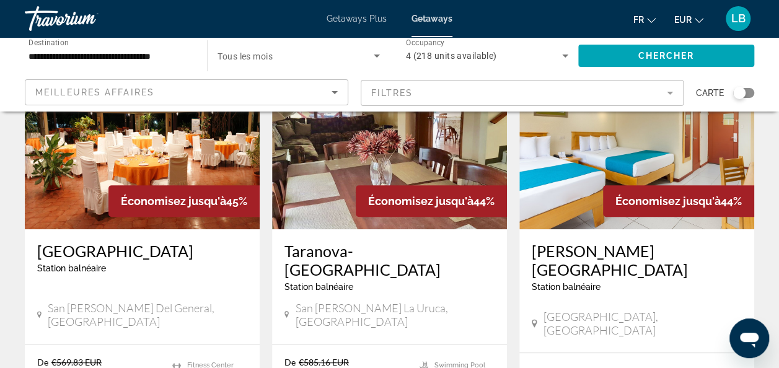
click at [366, 154] on img "Main content" at bounding box center [389, 130] width 235 height 198
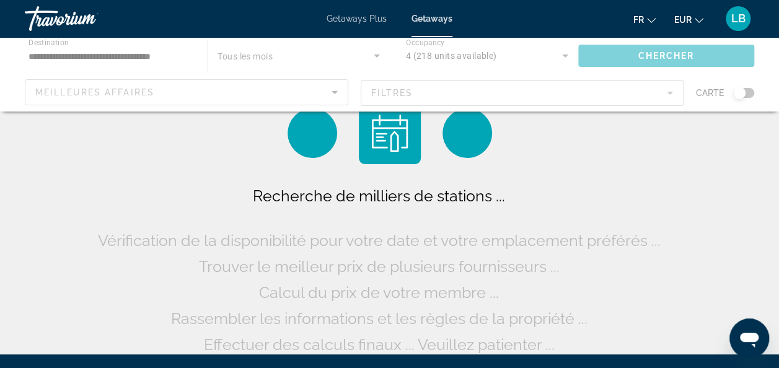
click at [444, 16] on span "Getaways" at bounding box center [431, 19] width 41 height 10
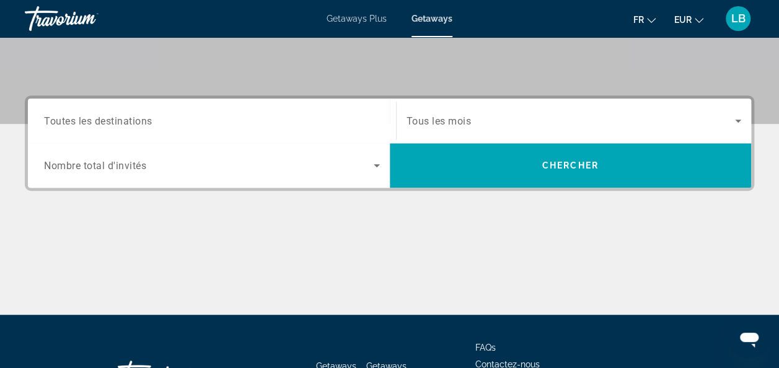
click at [177, 109] on div "Search widget" at bounding box center [212, 120] width 336 height 35
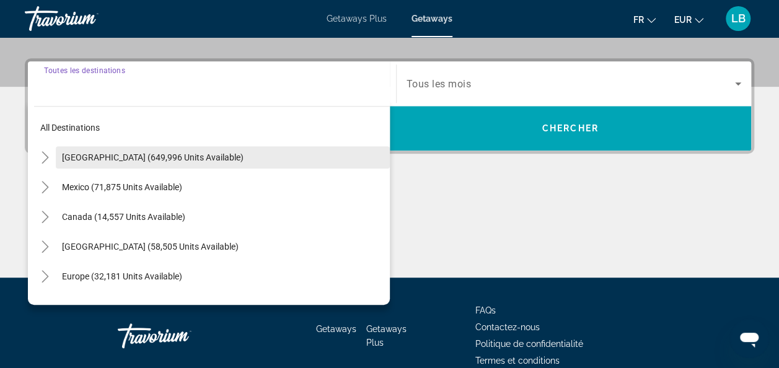
scroll to position [302, 0]
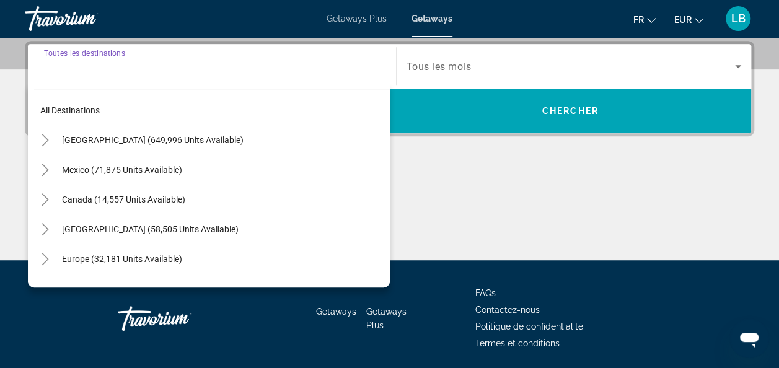
click at [180, 139] on span "[GEOGRAPHIC_DATA] (649,996 units available)" at bounding box center [153, 140] width 182 height 10
type input "**********"
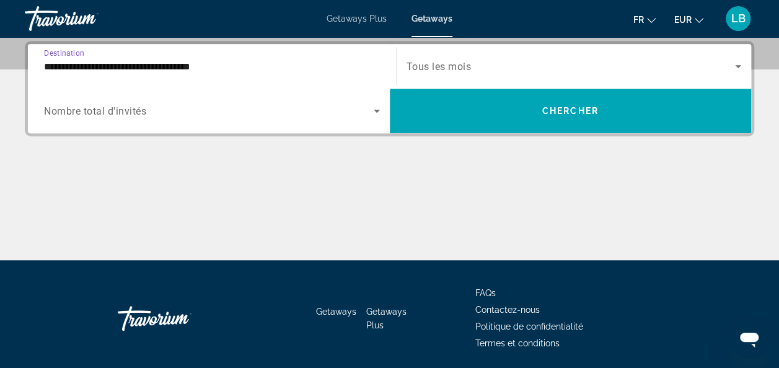
click at [193, 112] on span "Search widget" at bounding box center [209, 110] width 330 height 15
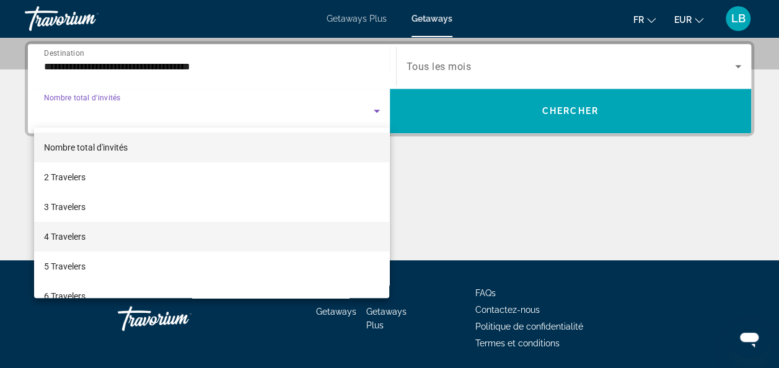
click at [95, 232] on mat-option "4 Travelers" at bounding box center [212, 237] width 356 height 30
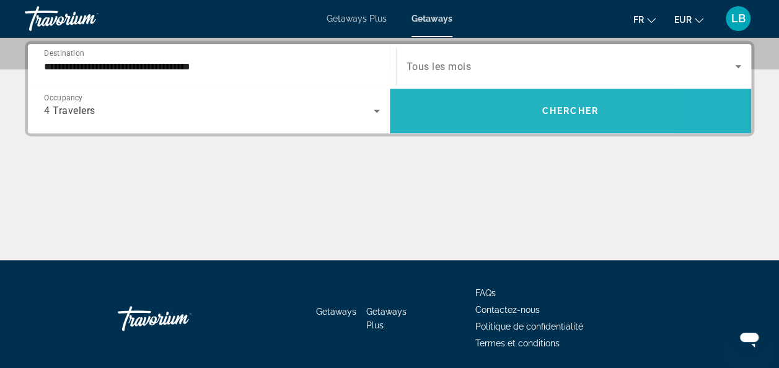
click at [478, 126] on span "Search widget" at bounding box center [571, 111] width 362 height 45
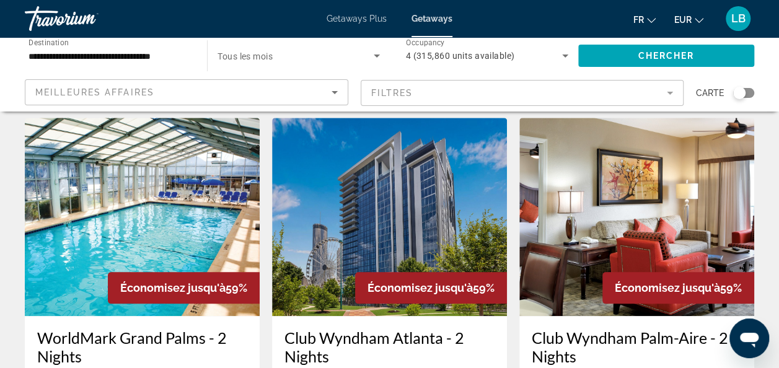
scroll to position [558, 0]
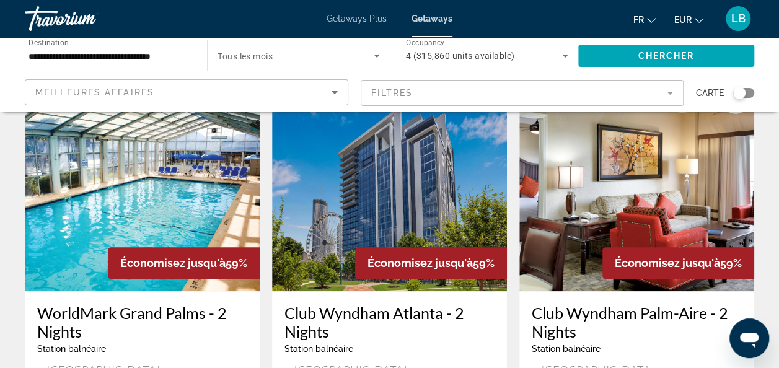
drag, startPoint x: 449, startPoint y: 301, endPoint x: 436, endPoint y: 295, distance: 13.9
click at [445, 344] on div "Station balnéaire - Ceci est une station d'adultes seulement" at bounding box center [389, 349] width 210 height 10
click at [410, 304] on h3 "Club Wyndham Atlanta - 2 Nights" at bounding box center [389, 322] width 210 height 37
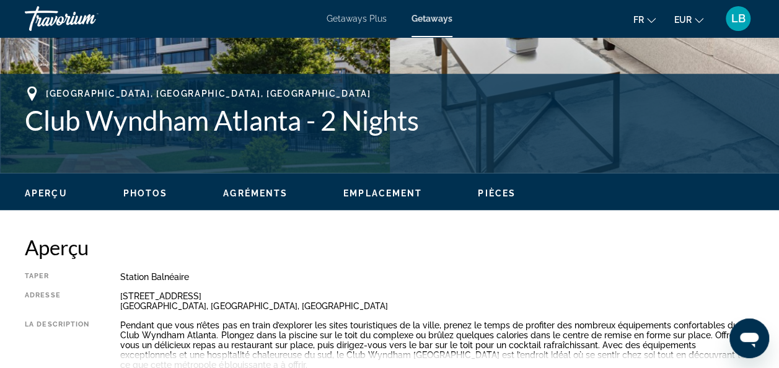
scroll to position [434, 0]
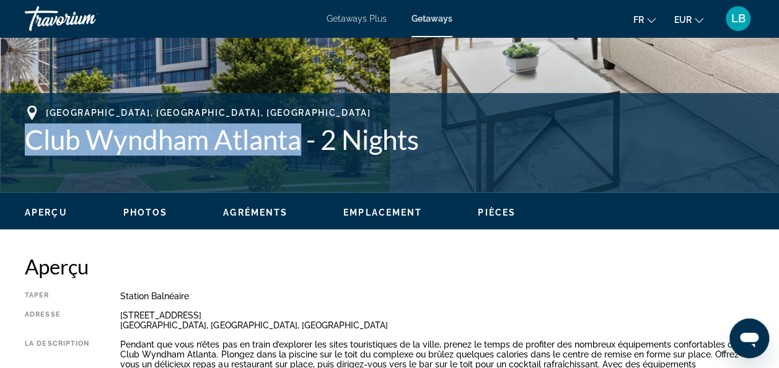
drag, startPoint x: 17, startPoint y: 141, endPoint x: 300, endPoint y: 138, distance: 283.2
click at [300, 138] on div "[GEOGRAPHIC_DATA], [GEOGRAPHIC_DATA], [GEOGRAPHIC_DATA] Club Wyndham Atlanta - …" at bounding box center [389, 142] width 779 height 74
copy h1 "Club Wyndham Atlanta"
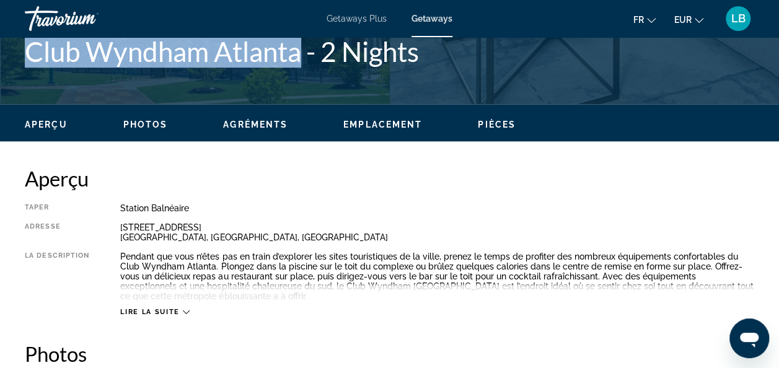
scroll to position [496, 0]
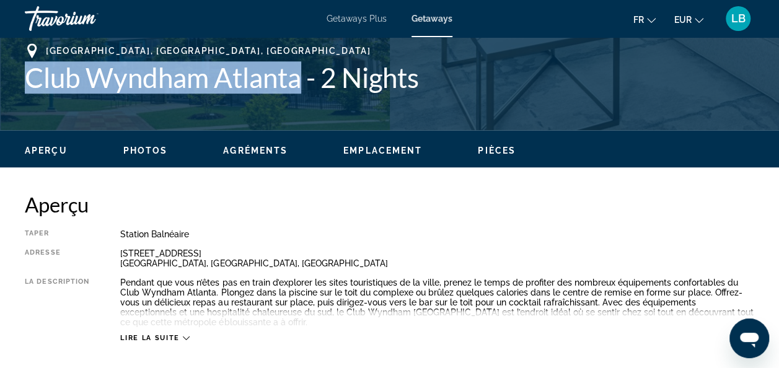
click at [187, 339] on icon "Main content" at bounding box center [186, 338] width 7 height 7
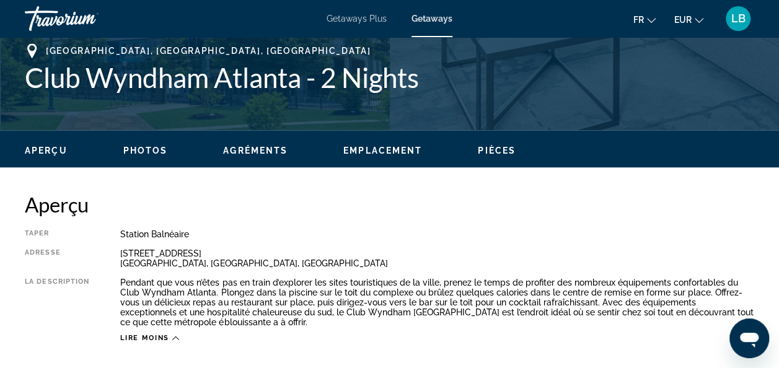
click at [277, 245] on div "Taper Station balnéaire Tout inclus Pas tout compris Adresse [STREET_ADDRESS] L…" at bounding box center [389, 285] width 729 height 113
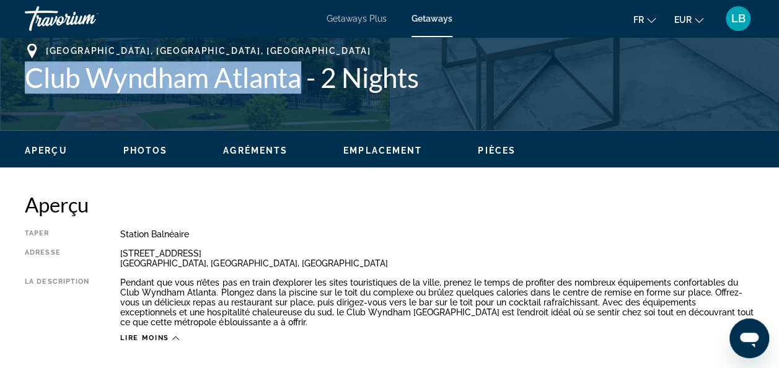
drag, startPoint x: 20, startPoint y: 76, endPoint x: 300, endPoint y: 71, distance: 280.1
click at [300, 71] on div "[GEOGRAPHIC_DATA], [GEOGRAPHIC_DATA], [GEOGRAPHIC_DATA] Club Wyndham Atlanta - …" at bounding box center [389, 80] width 779 height 74
copy h1 "Club Wyndham Atlanta"
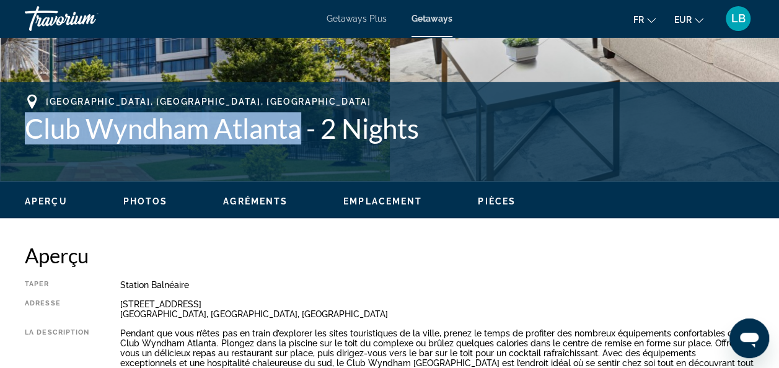
scroll to position [124, 0]
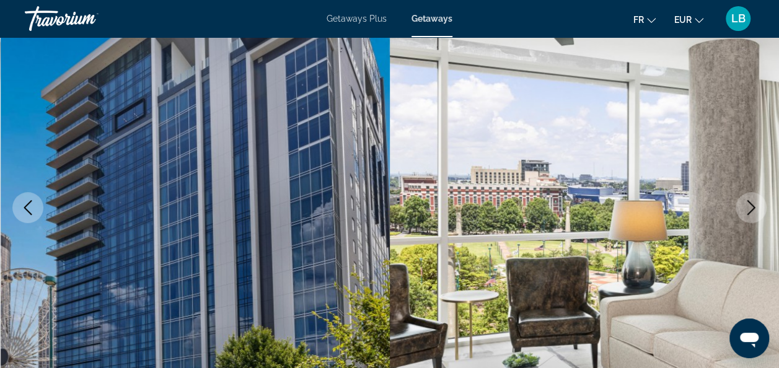
click at [749, 207] on icon "Next image" at bounding box center [751, 207] width 15 height 15
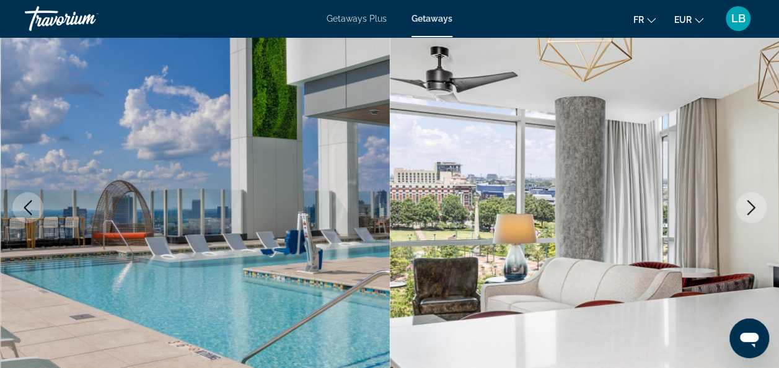
click at [749, 207] on icon "Next image" at bounding box center [751, 207] width 15 height 15
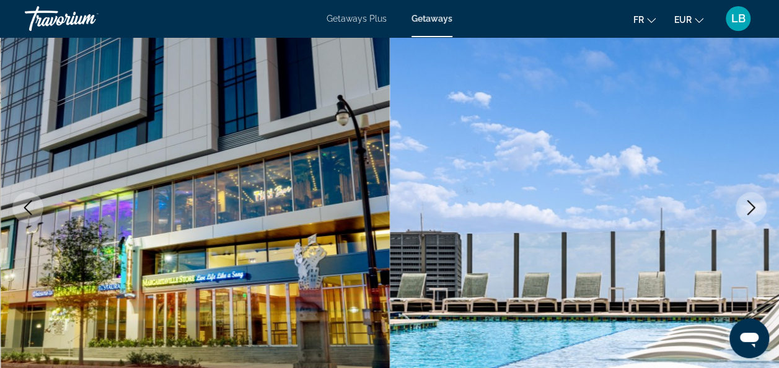
click at [749, 207] on icon "Next image" at bounding box center [751, 207] width 15 height 15
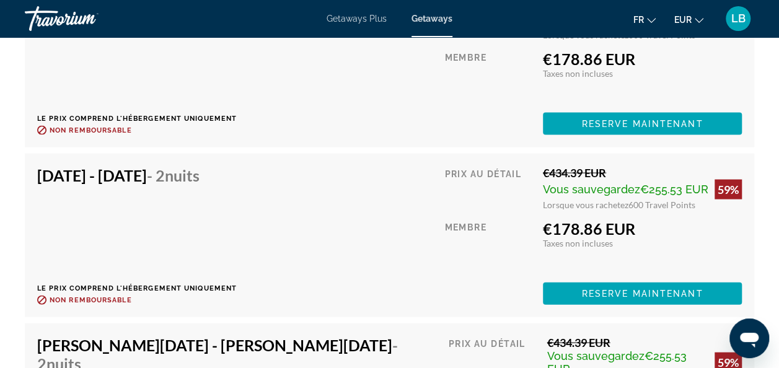
scroll to position [3532, 0]
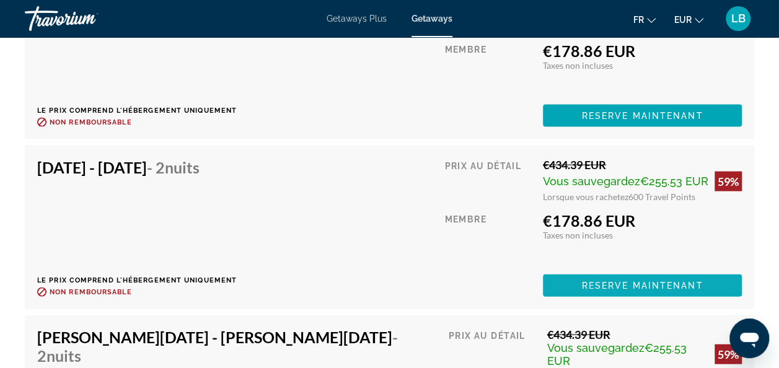
click at [579, 285] on span "Main content" at bounding box center [642, 286] width 199 height 30
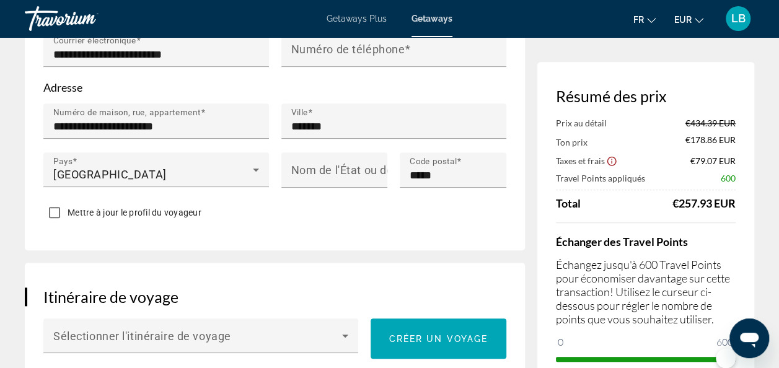
scroll to position [496, 0]
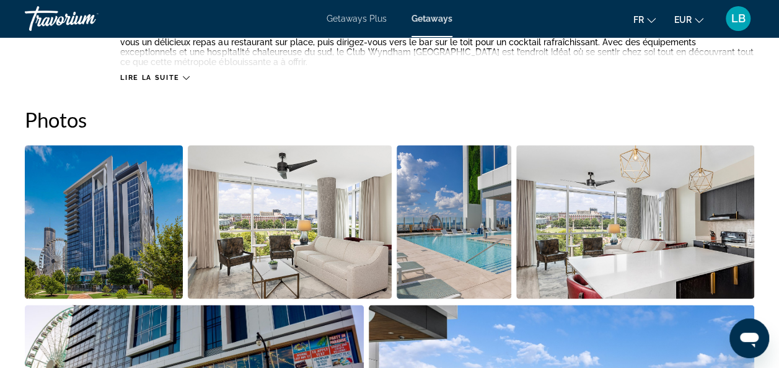
scroll to position [806, 0]
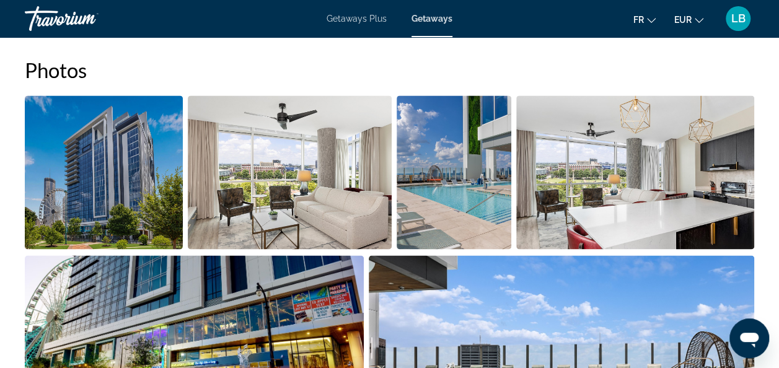
click at [144, 182] on img "Open full-screen image slider" at bounding box center [104, 172] width 158 height 154
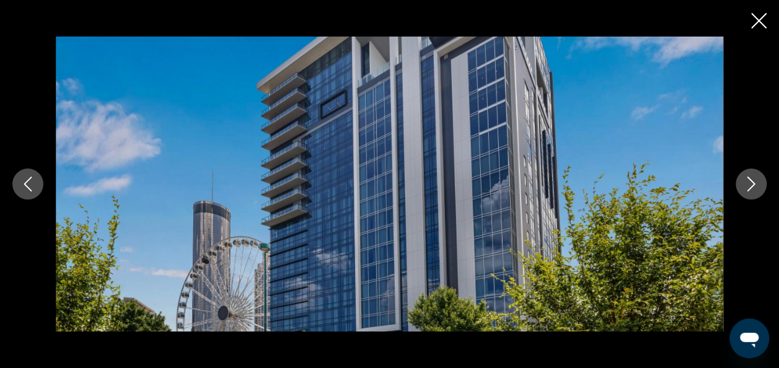
click at [766, 11] on div "prev next" at bounding box center [389, 184] width 779 height 368
click at [760, 24] on icon "Close slideshow" at bounding box center [758, 20] width 15 height 15
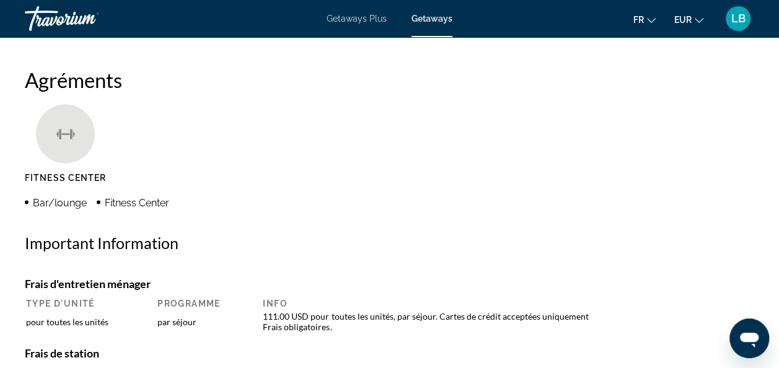
scroll to position [929, 0]
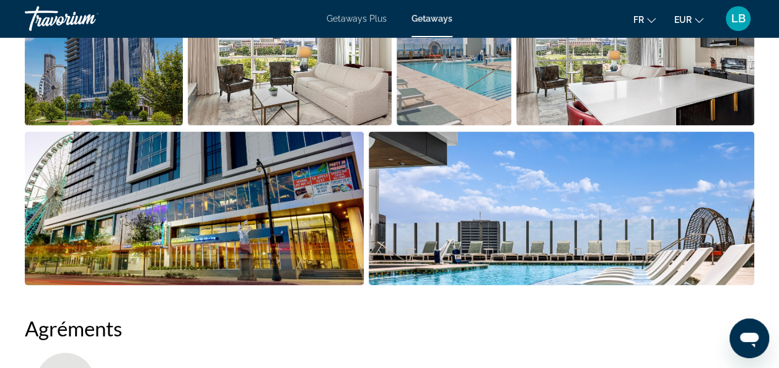
click at [307, 92] on img "Open full-screen image slider" at bounding box center [290, 48] width 204 height 154
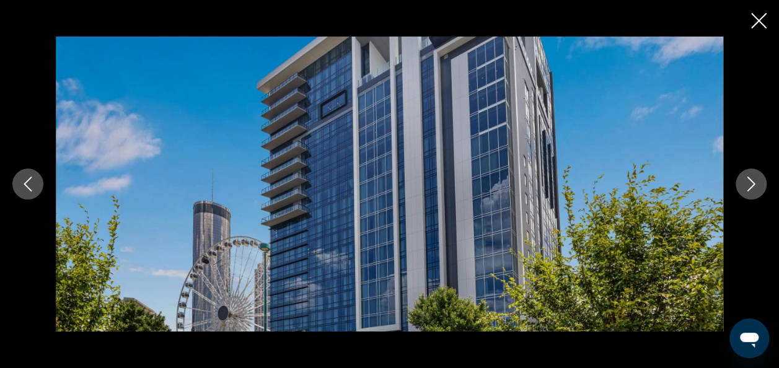
click at [748, 198] on button "Next image" at bounding box center [750, 184] width 31 height 31
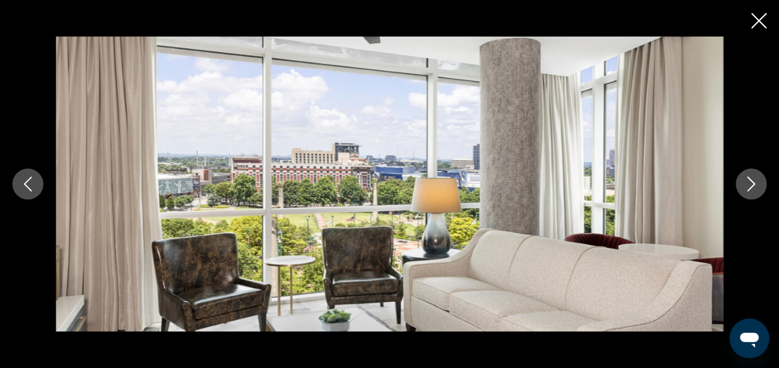
click at [748, 196] on button "Next image" at bounding box center [750, 184] width 31 height 31
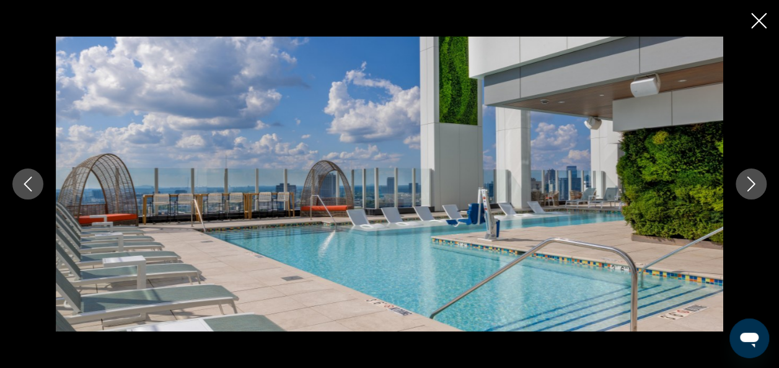
click at [748, 196] on button "Next image" at bounding box center [750, 184] width 31 height 31
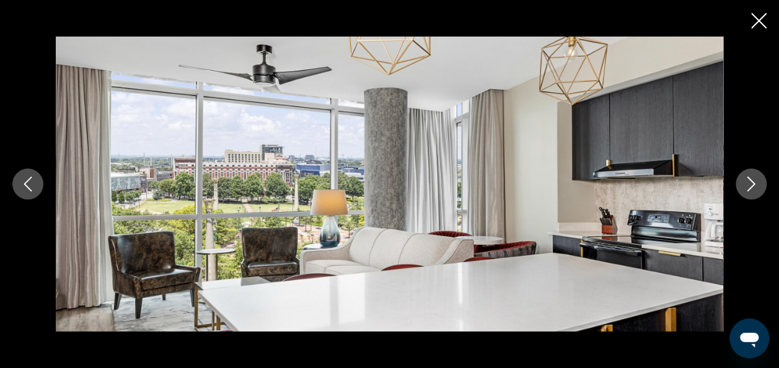
click at [748, 196] on button "Next image" at bounding box center [750, 184] width 31 height 31
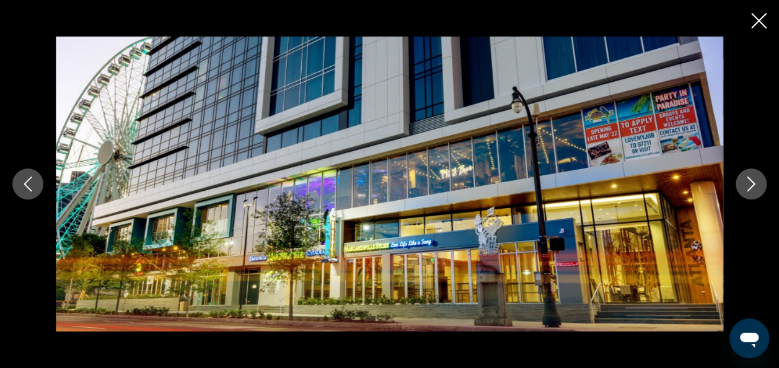
click at [748, 196] on button "Next image" at bounding box center [750, 184] width 31 height 31
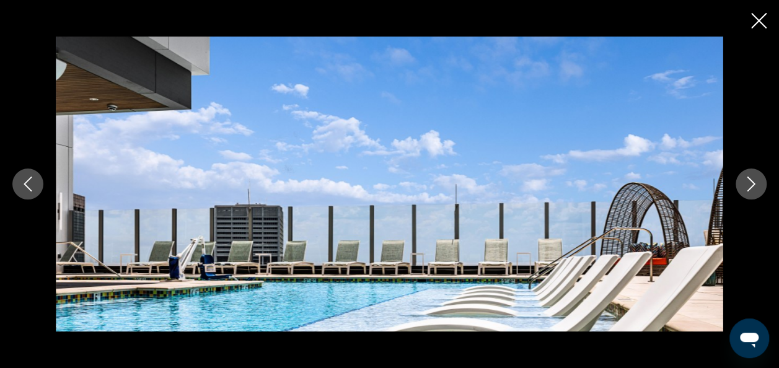
click at [748, 196] on button "Next image" at bounding box center [750, 184] width 31 height 31
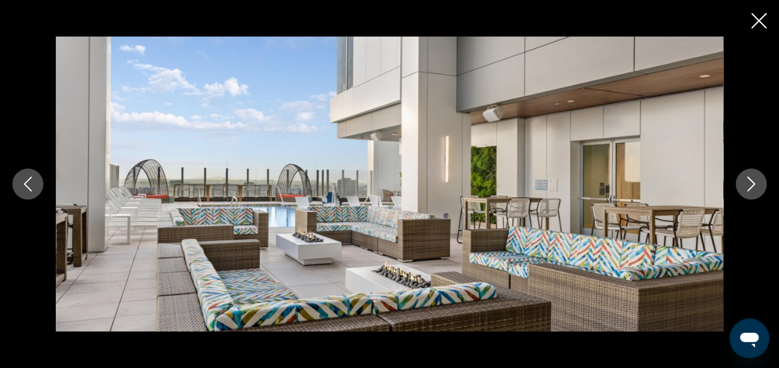
click at [748, 196] on button "Next image" at bounding box center [750, 184] width 31 height 31
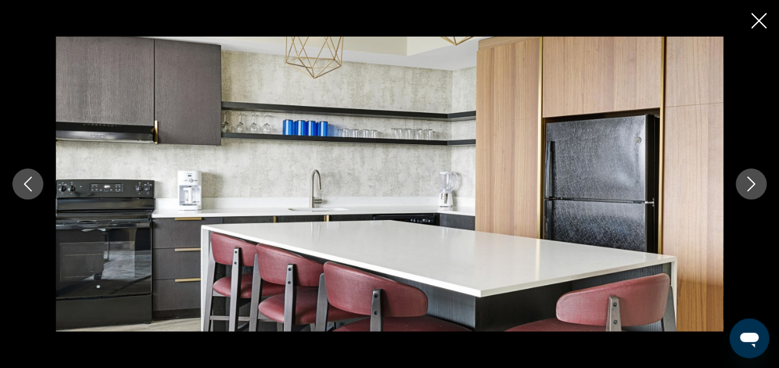
click at [748, 196] on button "Next image" at bounding box center [750, 184] width 31 height 31
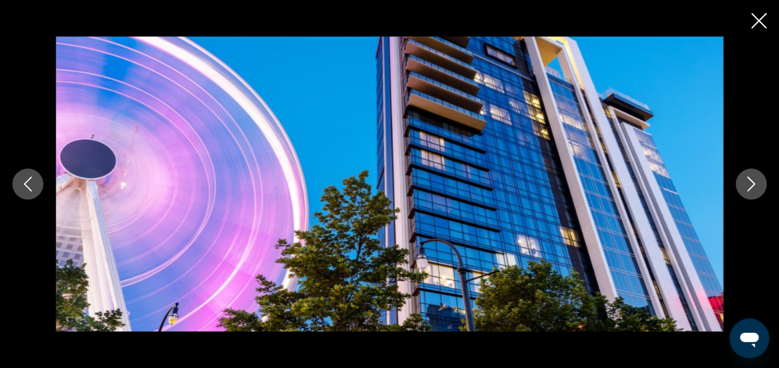
click at [748, 196] on button "Next image" at bounding box center [750, 184] width 31 height 31
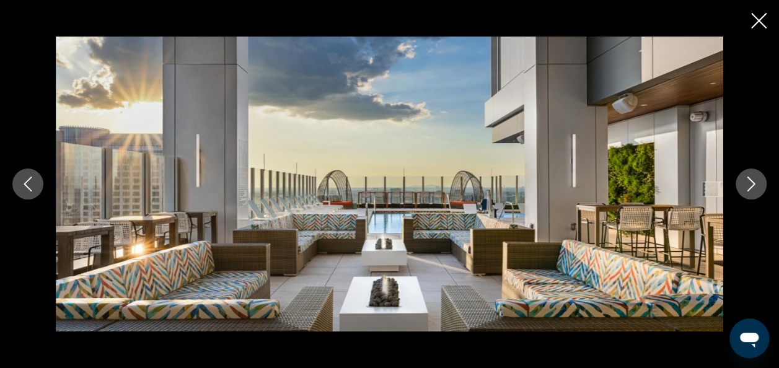
click at [748, 196] on button "Next image" at bounding box center [750, 184] width 31 height 31
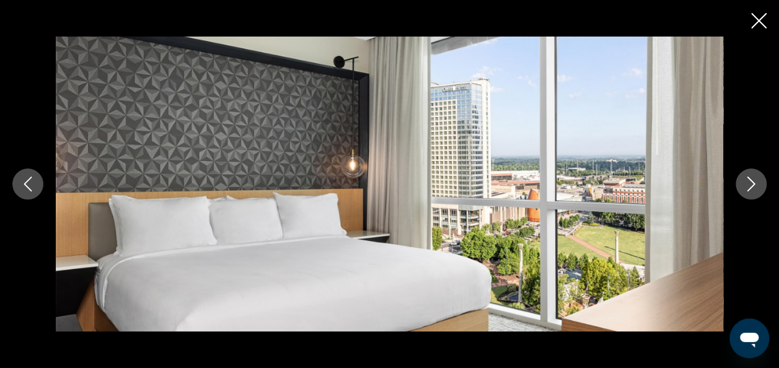
click at [763, 24] on icon "Close slideshow" at bounding box center [758, 20] width 15 height 15
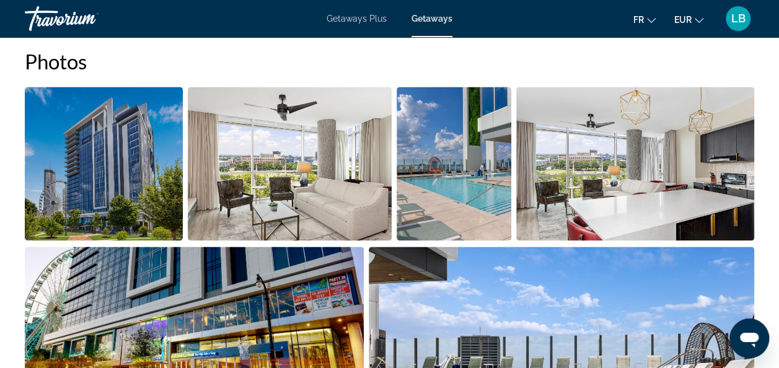
scroll to position [806, 0]
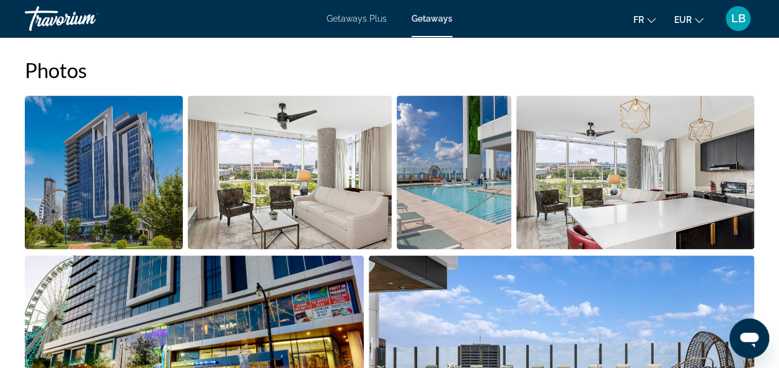
click at [279, 183] on img "Open full-screen image slider" at bounding box center [290, 172] width 204 height 154
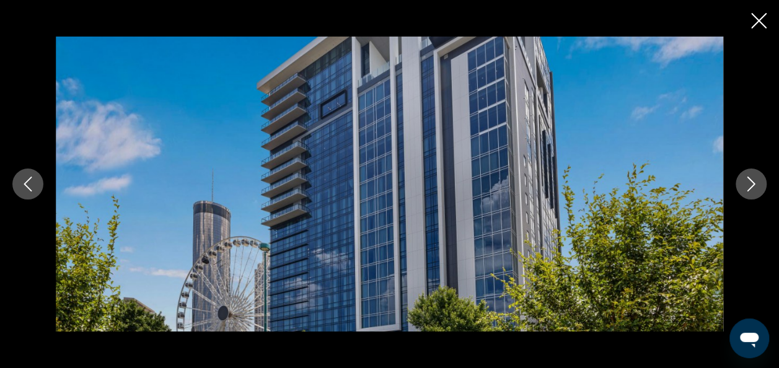
click at [748, 187] on icon "Next image" at bounding box center [751, 184] width 15 height 15
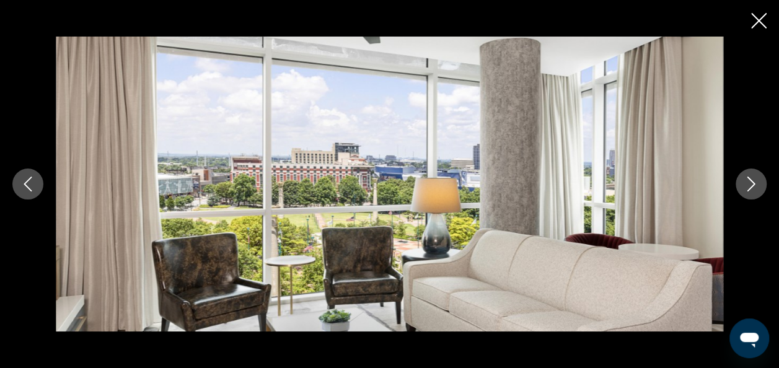
click at [747, 187] on icon "Next image" at bounding box center [751, 184] width 15 height 15
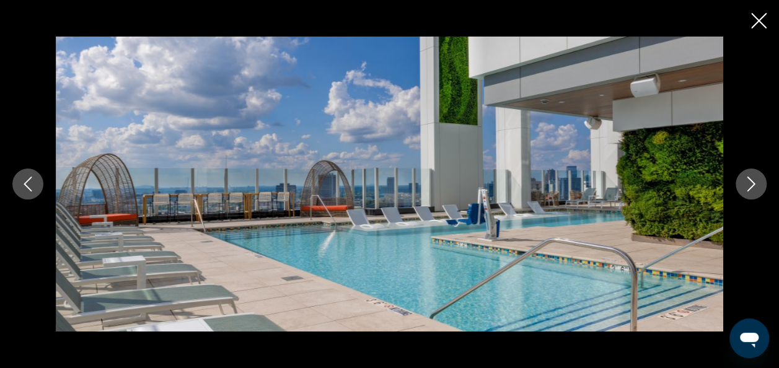
click at [745, 186] on icon "Next image" at bounding box center [751, 184] width 15 height 15
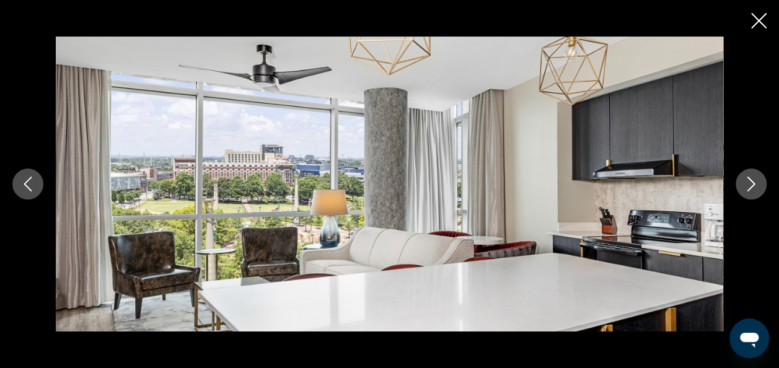
click at [33, 183] on icon "Previous image" at bounding box center [27, 184] width 15 height 15
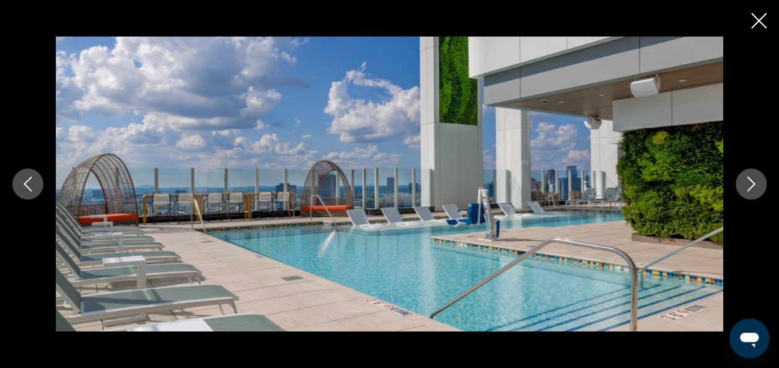
click at [762, 22] on icon "Close slideshow" at bounding box center [758, 20] width 15 height 15
